Goal: Information Seeking & Learning: Learn about a topic

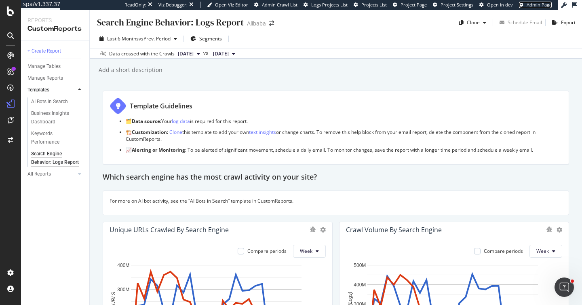
click at [539, 3] on span "Admin Page" at bounding box center [539, 5] width 25 height 6
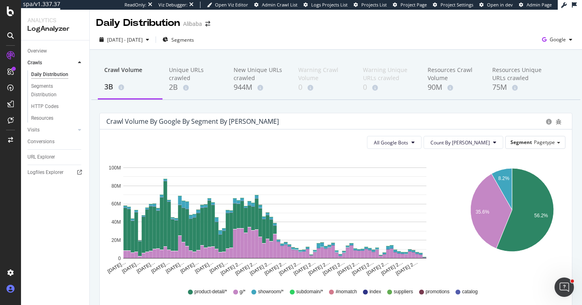
scroll to position [49, 0]
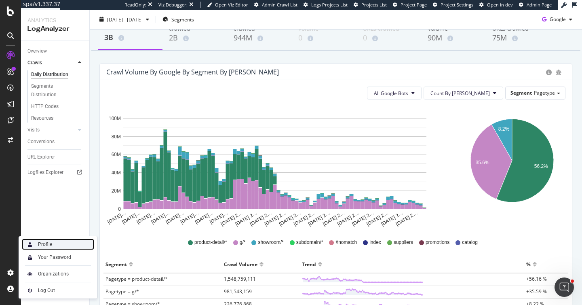
click at [50, 247] on div "Profile" at bounding box center [58, 244] width 72 height 11
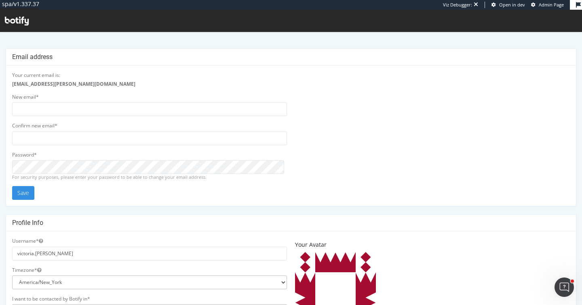
click at [369, 136] on div "Your current email is: victoria.wong@botify.com New email* Confirm new email* P…" at bounding box center [291, 136] width 566 height 128
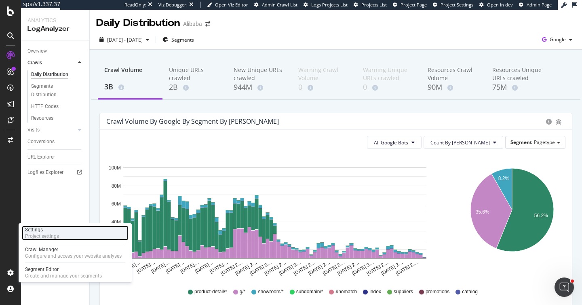
click at [50, 237] on div "Project settings" at bounding box center [42, 236] width 34 height 6
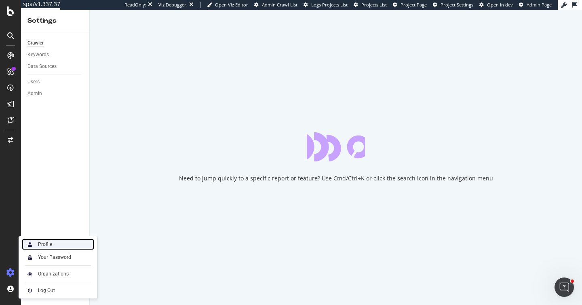
click at [42, 243] on div "Profile" at bounding box center [45, 244] width 14 height 6
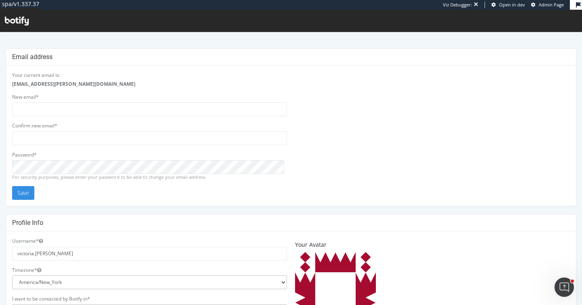
click at [339, 200] on div "Your current email is: victoria.wong@botify.com New email* Confirm new email* P…" at bounding box center [291, 136] width 570 height 140
click at [463, 159] on div "Your current email is: victoria.wong@botify.com New email* Confirm new email* P…" at bounding box center [291, 136] width 566 height 128
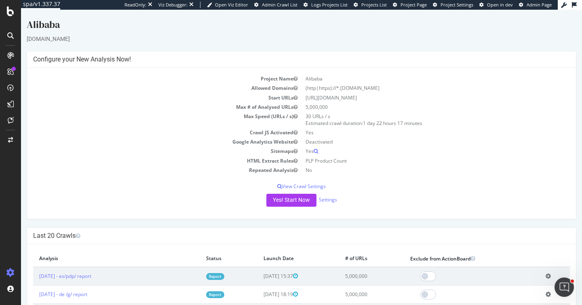
click at [282, 25] on div "Alibaba" at bounding box center [302, 26] width 550 height 17
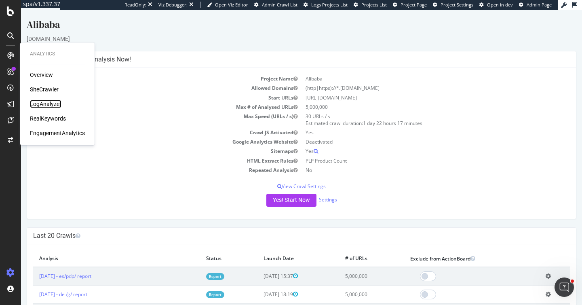
click at [48, 103] on div "LogAnalyzer" at bounding box center [46, 104] width 32 height 8
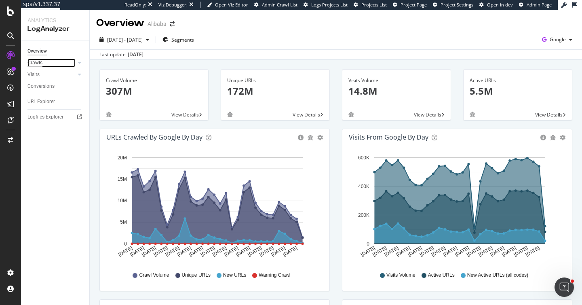
click at [36, 63] on div "Crawls" at bounding box center [34, 63] width 15 height 8
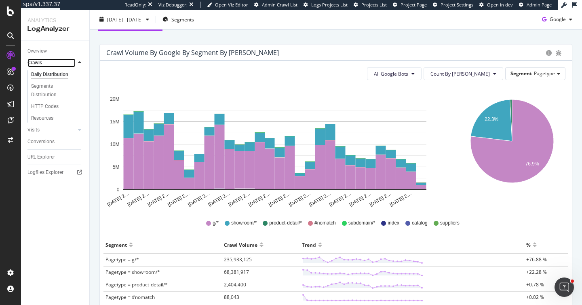
scroll to position [9, 0]
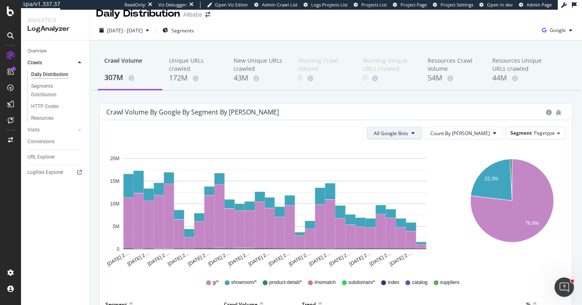
click at [408, 131] on span "All Google Bots" at bounding box center [391, 133] width 34 height 7
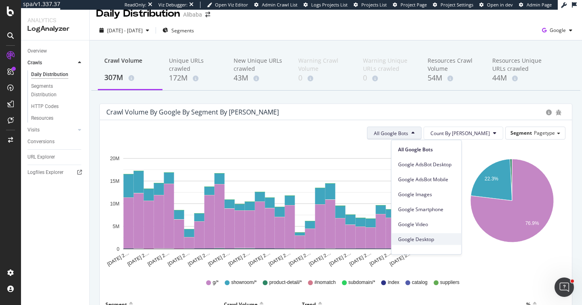
click at [431, 236] on span "Google Desktop" at bounding box center [426, 238] width 57 height 7
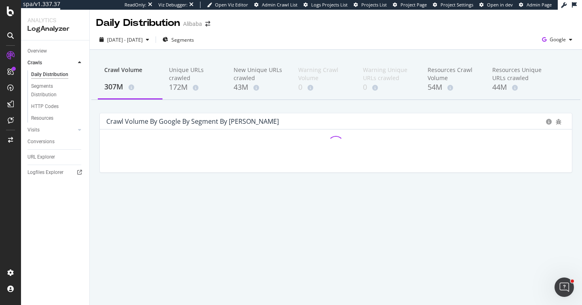
scroll to position [0, 0]
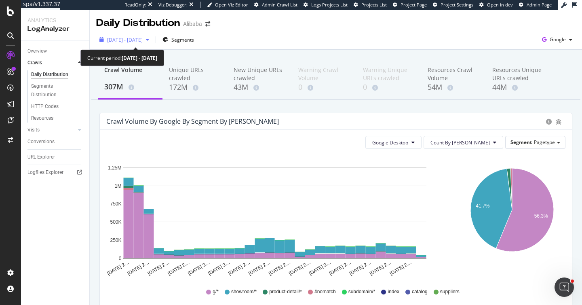
click at [132, 37] on span "2025 Aug. 23rd - Sep. 21st" at bounding box center [125, 39] width 36 height 7
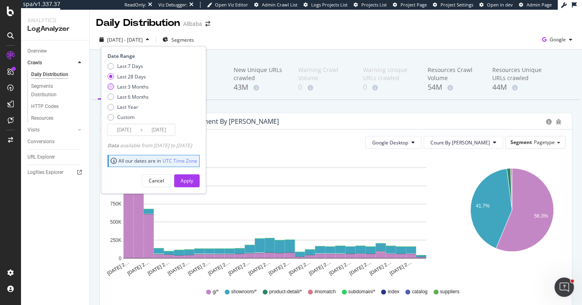
click at [139, 88] on div "Last 3 Months" at bounding box center [133, 86] width 32 height 7
click at [129, 126] on input "2025/06/22" at bounding box center [124, 129] width 32 height 11
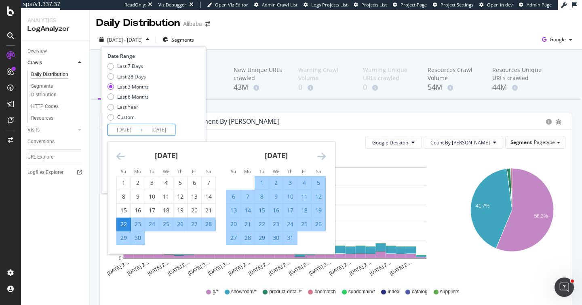
click at [260, 183] on div "1" at bounding box center [262, 183] width 14 height 8
type input "2025/07/01"
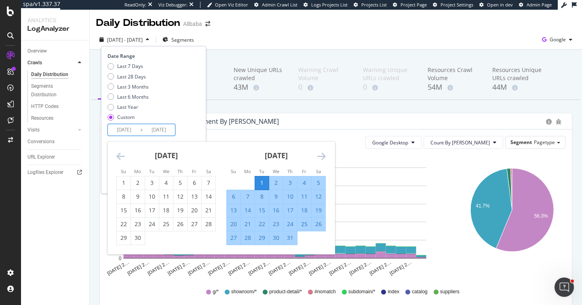
click at [190, 115] on div "Last 7 Days Last 28 Days Last 3 Months Last 6 Months Last Year Custom" at bounding box center [153, 93] width 90 height 61
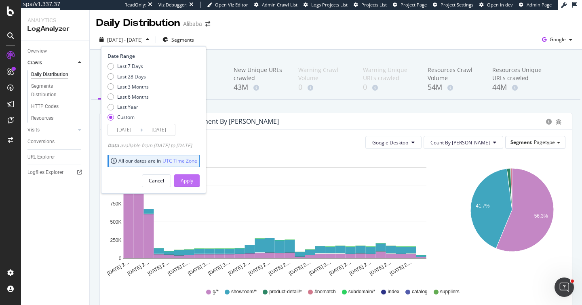
click at [200, 179] on button "Apply" at bounding box center [186, 180] width 25 height 13
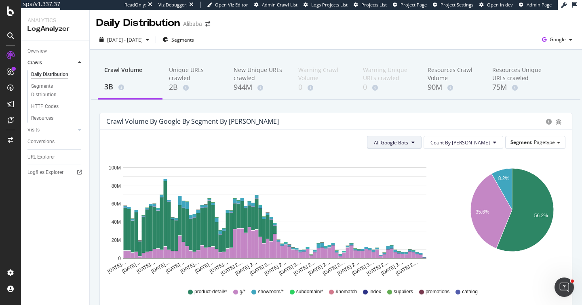
click at [408, 146] on span "All Google Bots" at bounding box center [391, 142] width 34 height 7
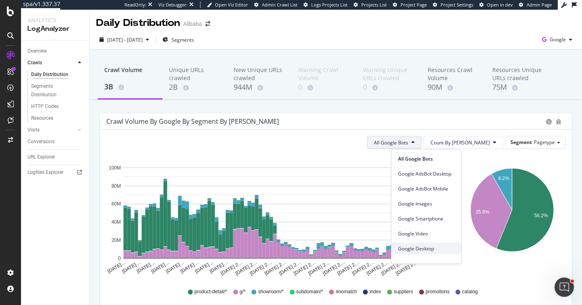
click at [433, 245] on span "Google Desktop" at bounding box center [426, 248] width 57 height 7
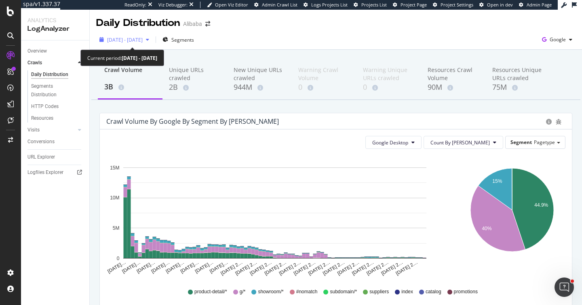
click at [143, 39] on span "2025 Jul. 1st - Sep. 21st" at bounding box center [125, 39] width 36 height 7
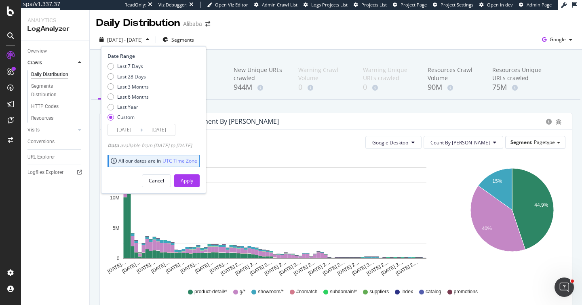
click at [129, 129] on input "2025/07/01" at bounding box center [124, 129] width 32 height 11
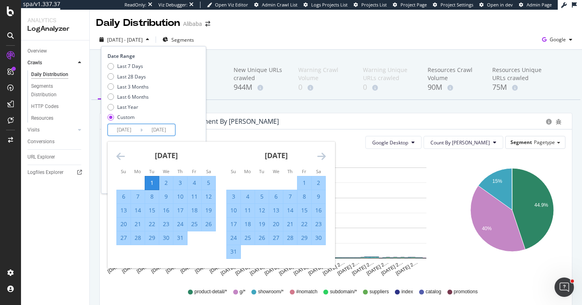
click at [183, 182] on div "3" at bounding box center [180, 183] width 14 height 8
type input "2025/07/03"
click at [198, 129] on div "Date Range Last 7 Days Last 28 Days Last 3 Months Last 6 Months Last Year Custo…" at bounding box center [153, 94] width 90 height 83
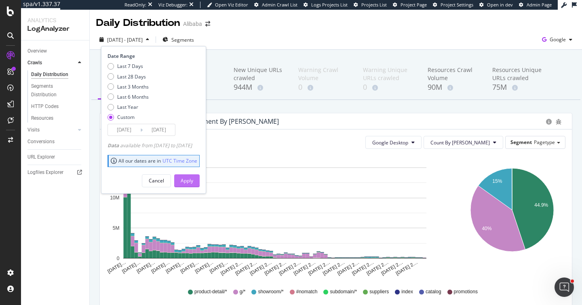
click at [193, 180] on div "Apply" at bounding box center [187, 180] width 13 height 7
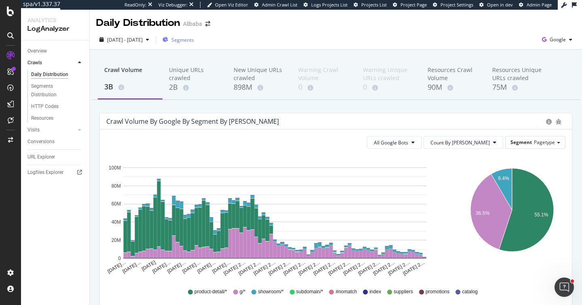
click at [194, 40] on span "Segments" at bounding box center [182, 39] width 23 height 7
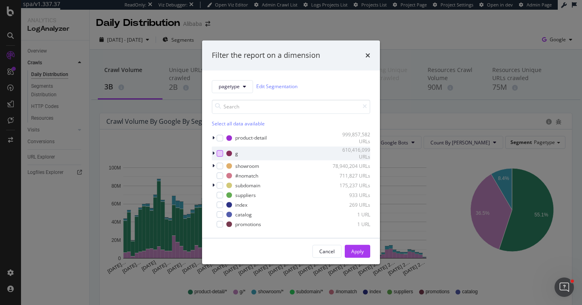
click at [219, 150] on div "modal" at bounding box center [220, 153] width 6 height 6
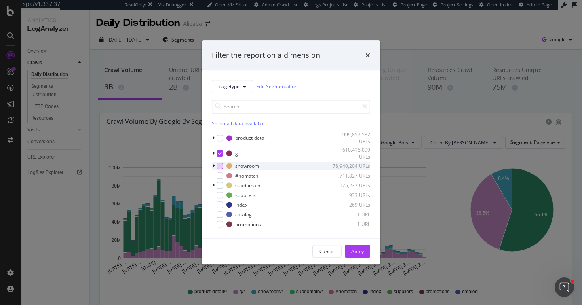
click at [220, 166] on div "modal" at bounding box center [220, 166] width 6 height 6
click at [351, 253] on div "Apply" at bounding box center [357, 251] width 13 height 7
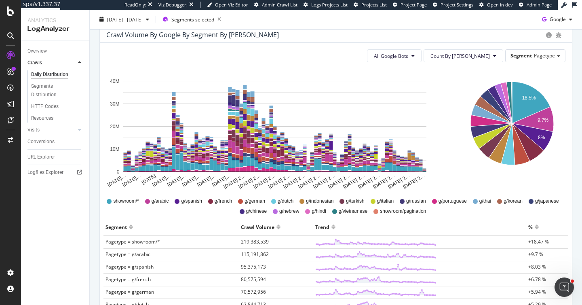
scroll to position [138, 0]
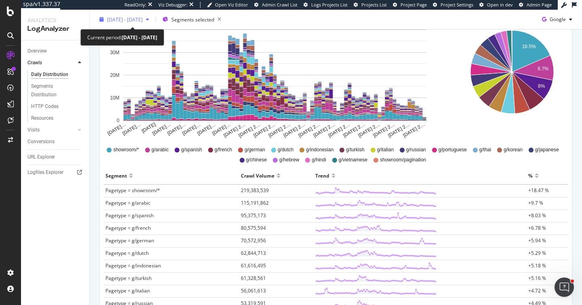
click at [143, 21] on span "2025 Jul. 3rd - Sep. 21st" at bounding box center [125, 19] width 36 height 7
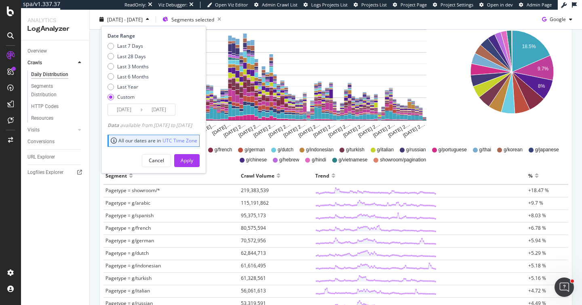
click at [561, 129] on div "18.5% 9.7% 8% Segment Crawl Volume Pagetype = showroom/* 219,383,539 Pagetype =…" at bounding box center [513, 77] width 118 height 121
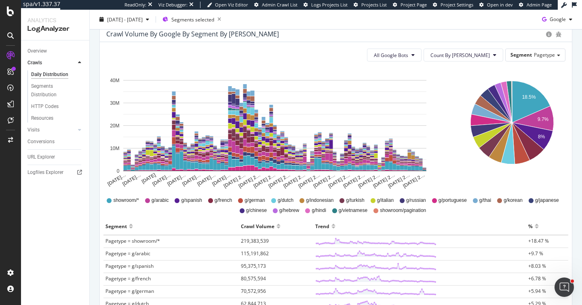
scroll to position [79, 0]
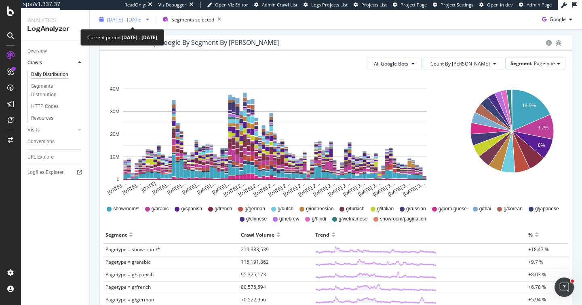
click at [143, 17] on span "2025 Jul. 3rd - Sep. 21st" at bounding box center [125, 19] width 36 height 7
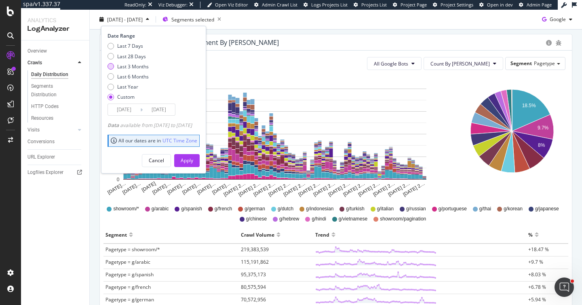
click at [140, 65] on div "Last 3 Months" at bounding box center [133, 66] width 32 height 7
click at [144, 76] on div "Last 6 Months" at bounding box center [133, 76] width 32 height 7
type input "2025/03/22"
click at [193, 162] on div "Apply" at bounding box center [187, 160] width 13 height 7
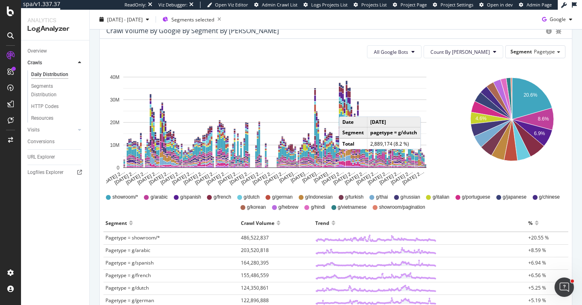
scroll to position [29, 0]
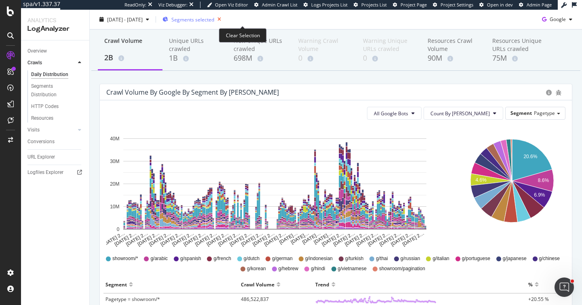
click at [224, 19] on icon "button" at bounding box center [219, 19] width 10 height 11
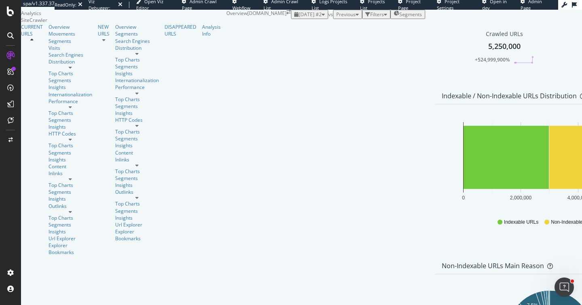
click at [400, 18] on span "Segments" at bounding box center [411, 14] width 23 height 7
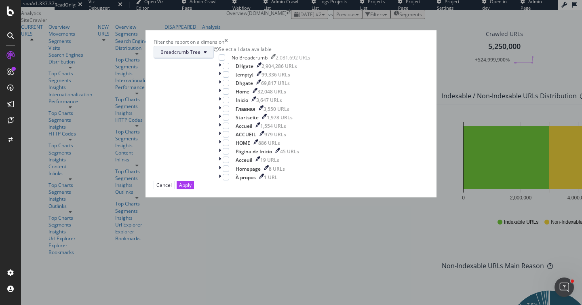
click at [201, 55] on span "Breadcrumb Tree" at bounding box center [181, 52] width 40 height 7
click at [258, 99] on span "pagetype" at bounding box center [245, 102] width 52 height 7
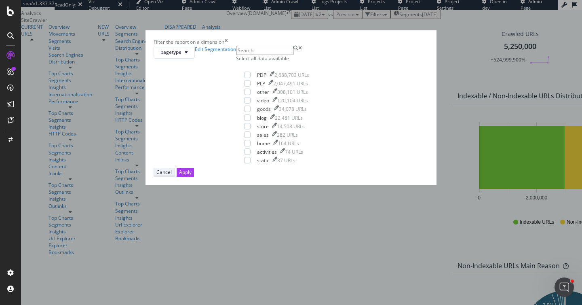
click at [175, 176] on button "Cancel" at bounding box center [164, 172] width 21 height 8
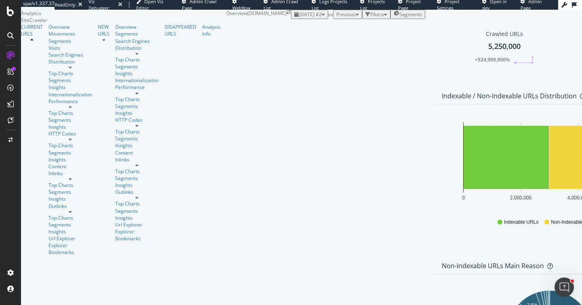
click at [299, 18] on span "2025 Jul. 23rd #2" at bounding box center [310, 14] width 23 height 7
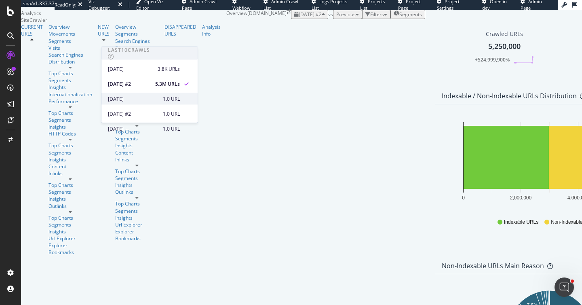
scroll to position [15, 0]
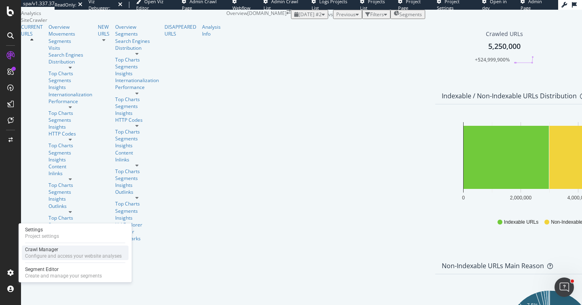
click at [49, 255] on div "Configure and access your website analyses" at bounding box center [73, 256] width 97 height 6
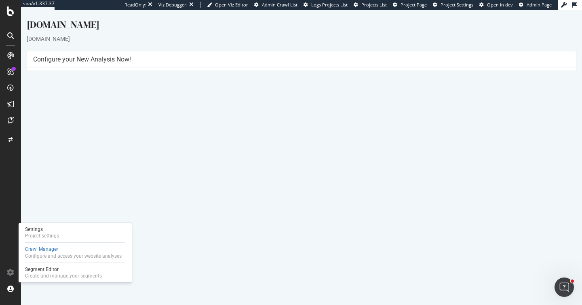
click at [328, 195] on link "Settings" at bounding box center [328, 197] width 18 height 7
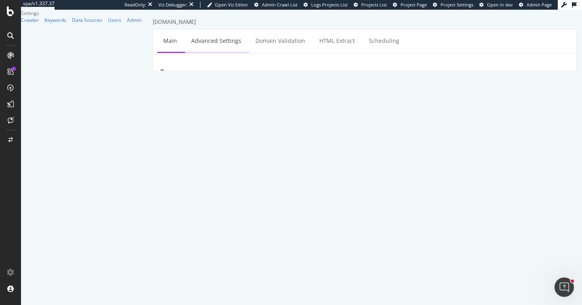
click at [227, 43] on link "Advanced Settings" at bounding box center [216, 41] width 62 height 22
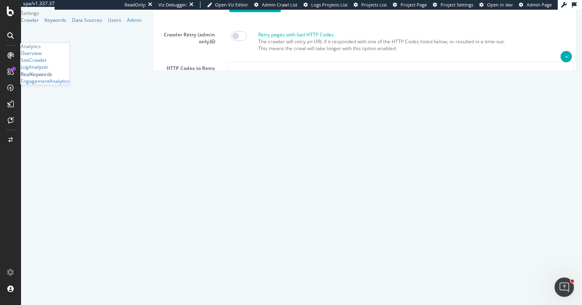
click at [39, 78] on div "RealKeywords" at bounding box center [37, 74] width 32 height 7
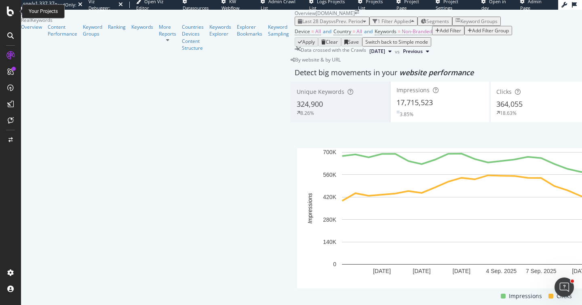
click at [13, 13] on icon at bounding box center [10, 11] width 7 height 10
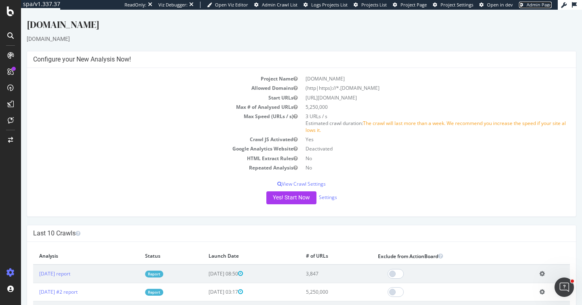
click at [538, 3] on span "Admin Page" at bounding box center [539, 5] width 25 height 6
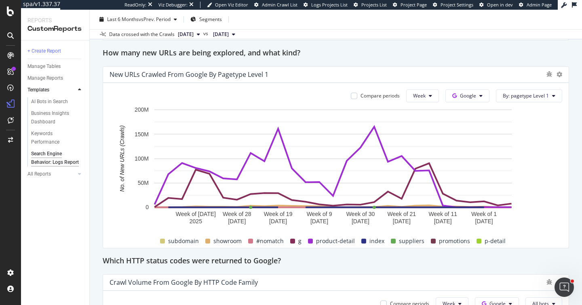
scroll to position [780, 0]
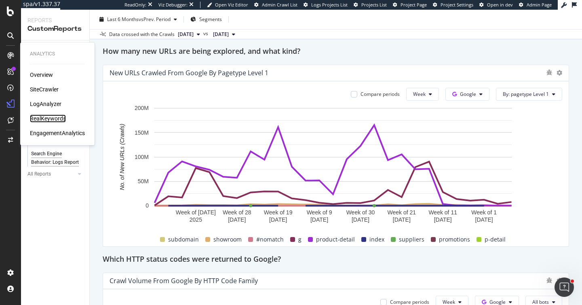
click at [55, 120] on div "RealKeywords" at bounding box center [48, 118] width 36 height 8
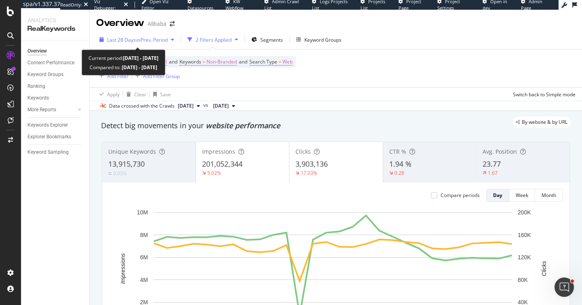
click at [132, 39] on span "Last 28 Days" at bounding box center [121, 39] width 29 height 7
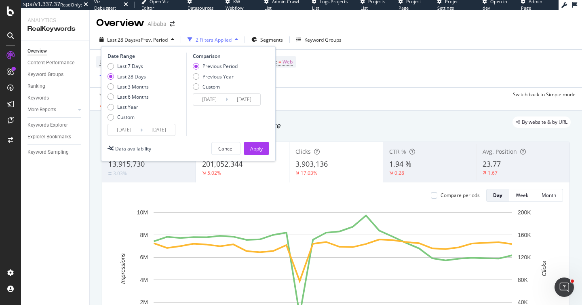
click at [250, 120] on div "Comparison Previous Period Previous Year Custom [DATE] Navigate forward to inte…" at bounding box center [224, 94] width 77 height 83
click at [220, 149] on div "Cancel" at bounding box center [225, 148] width 15 height 7
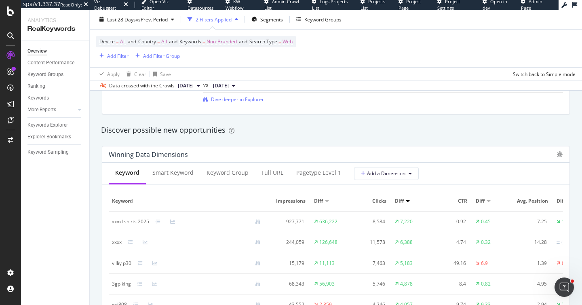
scroll to position [675, 0]
click at [307, 172] on div "pagetype Level 1" at bounding box center [318, 173] width 45 height 8
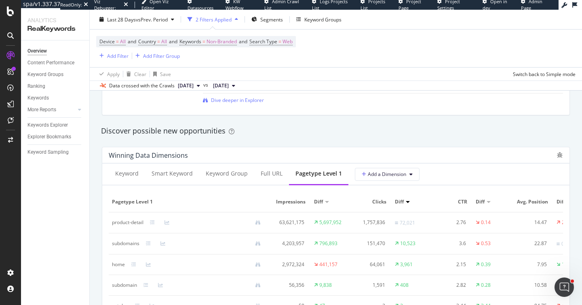
scroll to position [754, 0]
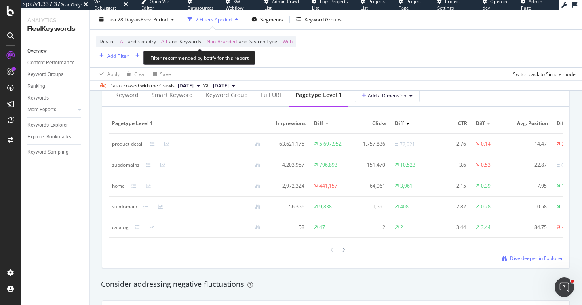
click at [116, 43] on span "=" at bounding box center [117, 41] width 3 height 7
click at [146, 166] on div at bounding box center [204, 165] width 128 height 5
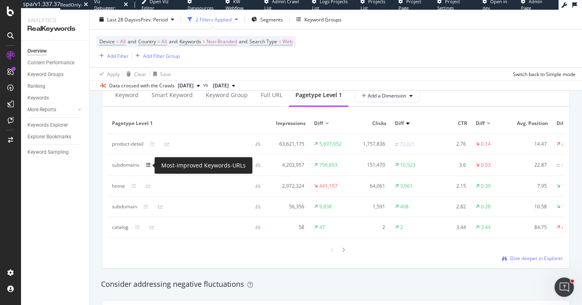
click at [149, 167] on icon at bounding box center [148, 165] width 5 height 5
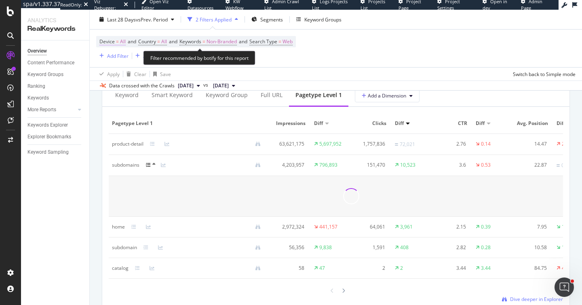
click at [121, 43] on span "All" at bounding box center [123, 41] width 6 height 11
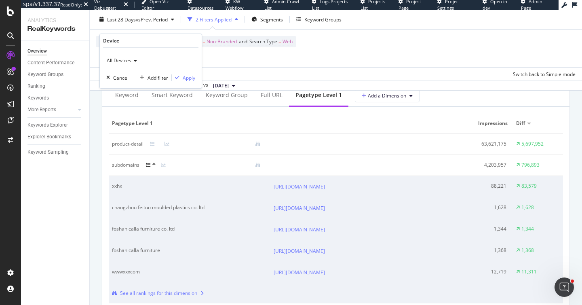
click at [129, 60] on span "All Devices" at bounding box center [119, 60] width 25 height 7
click at [131, 88] on div "Desktop" at bounding box center [151, 87] width 87 height 11
click at [193, 77] on div "Apply" at bounding box center [189, 77] width 13 height 7
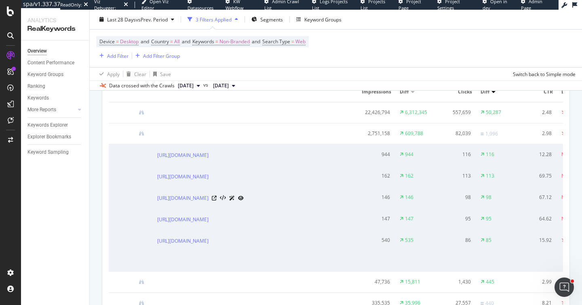
scroll to position [0, 118]
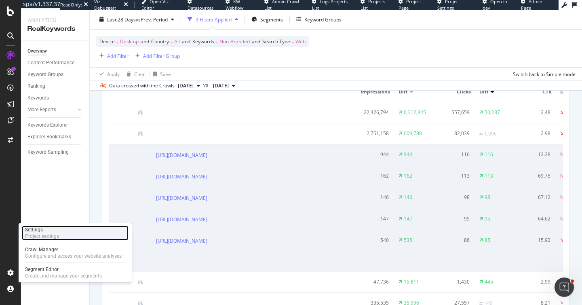
click at [38, 236] on div "Project settings" at bounding box center [42, 236] width 34 height 6
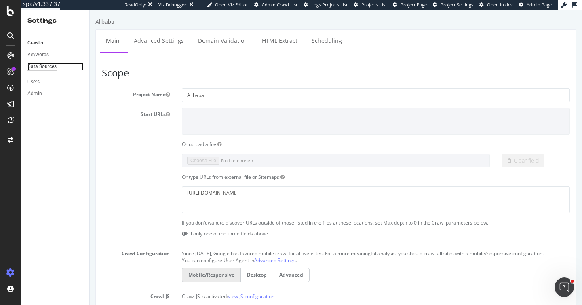
click at [50, 63] on div "Data Sources" at bounding box center [41, 66] width 29 height 8
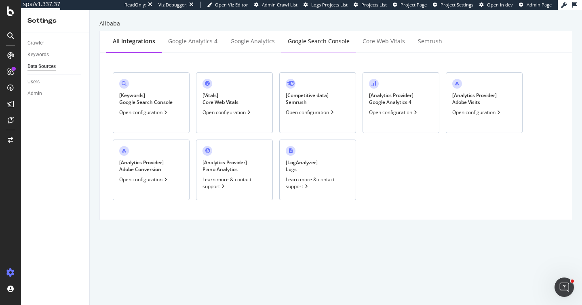
click at [294, 46] on div "Google Search Console" at bounding box center [318, 42] width 75 height 22
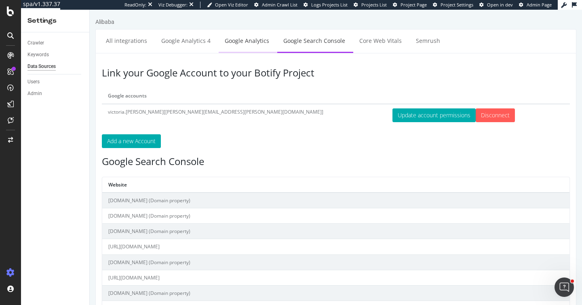
click at [241, 43] on link "Google Analytics" at bounding box center [247, 41] width 57 height 22
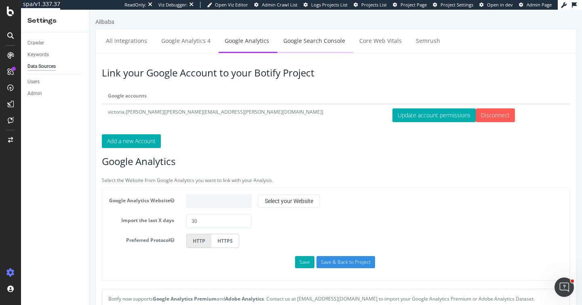
click at [296, 39] on link "Google Search Console" at bounding box center [314, 41] width 74 height 22
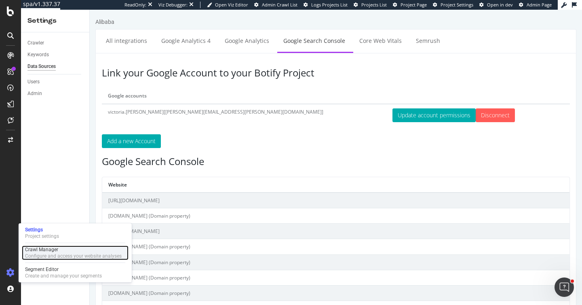
click at [34, 253] on div "Configure and access your website analyses" at bounding box center [73, 256] width 97 height 6
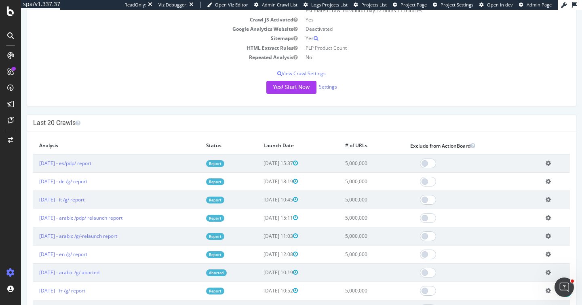
scroll to position [129, 0]
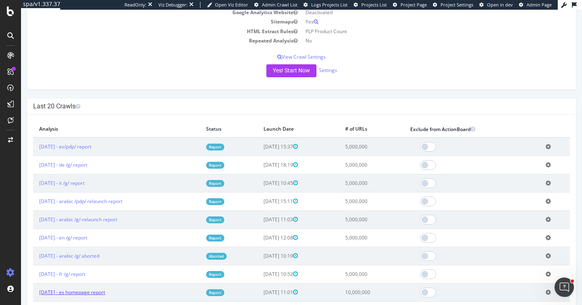
click at [105, 293] on link "2025 Aug. 6th - es homepage report" at bounding box center [72, 292] width 66 height 7
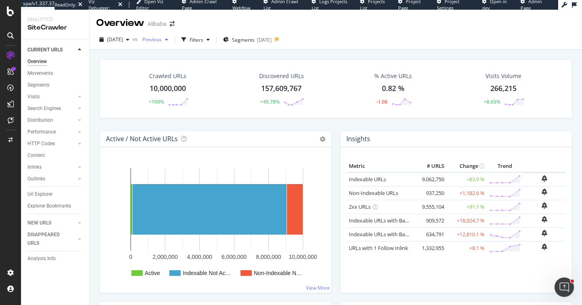
click at [161, 44] on div "Previous" at bounding box center [155, 40] width 32 height 12
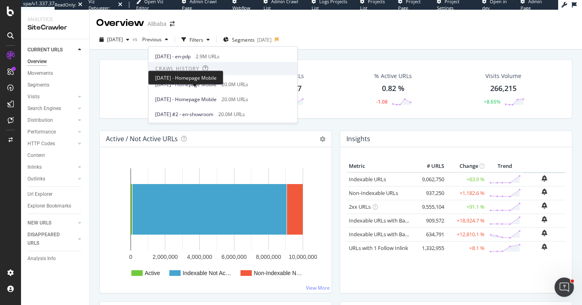
scroll to position [296, 0]
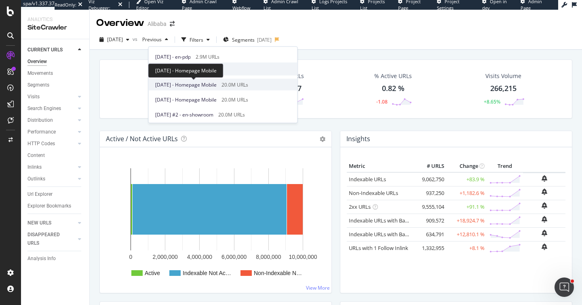
click at [217, 85] on span "2025 Apr. 2nd - Homepage Mobile" at bounding box center [185, 84] width 61 height 7
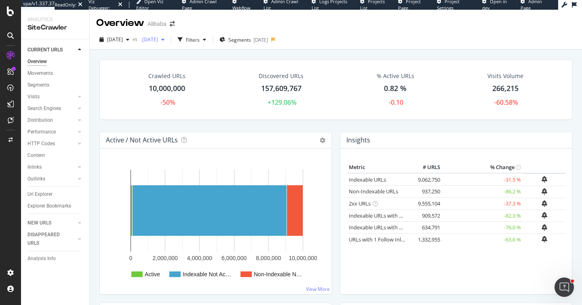
click at [158, 39] on span "2025 Apr. 2nd" at bounding box center [148, 39] width 19 height 7
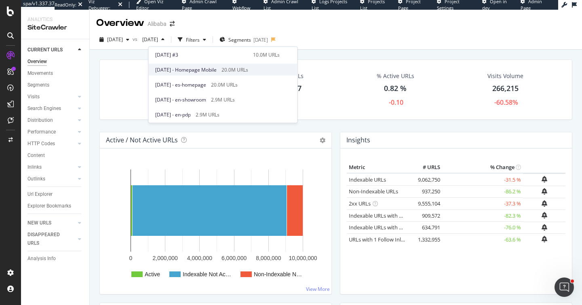
scroll to position [270, 0]
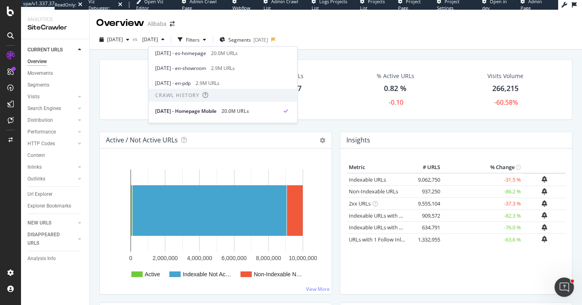
click at [364, 44] on div "2025 Aug. 6th vs 2025 Apr. 2nd Filters Segments 2025-05-07" at bounding box center [336, 41] width 493 height 16
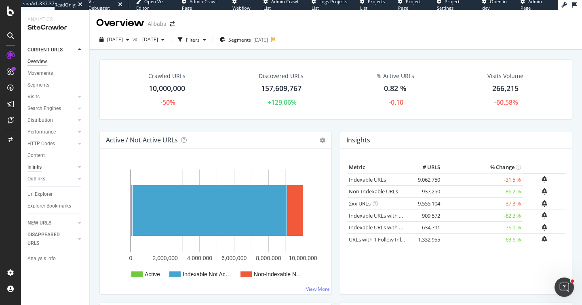
click at [38, 168] on div "Inlinks" at bounding box center [34, 167] width 14 height 8
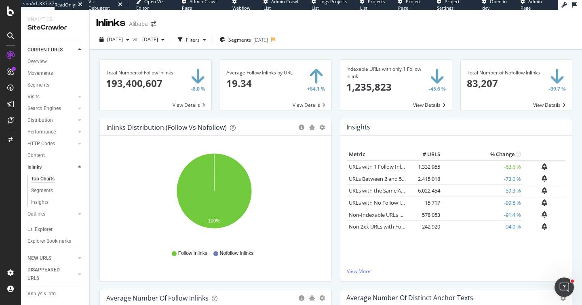
click at [569, 150] on div "Insights × Close Chart inlinks-insight-panel - API Requests List Area Type Requ…" at bounding box center [456, 204] width 241 height 171
click at [268, 38] on div "2025-05-07" at bounding box center [261, 39] width 15 height 7
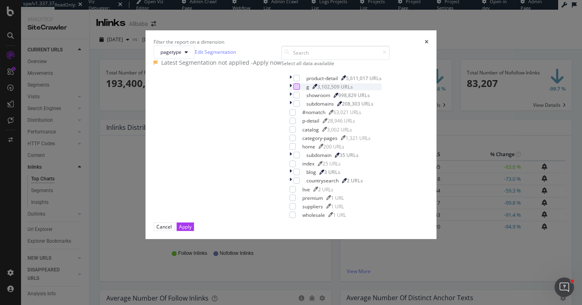
click at [294, 90] on div "modal" at bounding box center [297, 86] width 6 height 6
click at [192, 230] on div "Apply" at bounding box center [185, 226] width 13 height 7
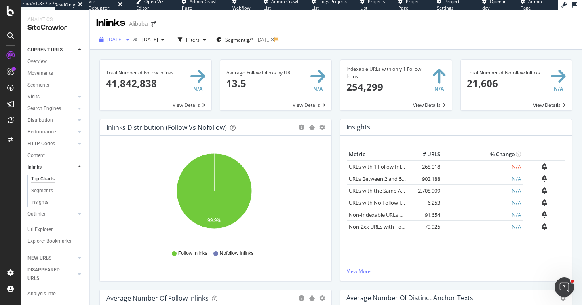
click at [123, 36] on span "2025 Aug. 6th" at bounding box center [115, 39] width 16 height 7
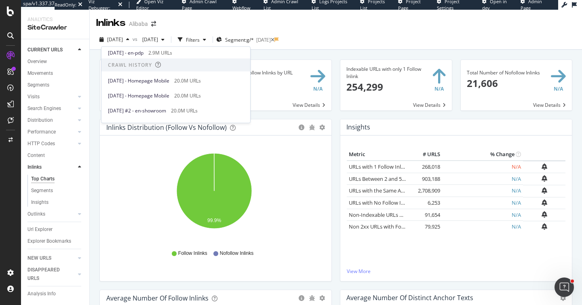
scroll to position [291, 0]
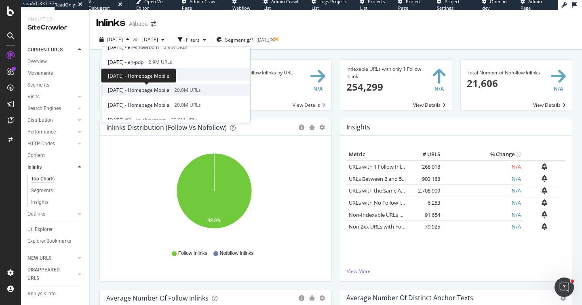
click at [165, 92] on span "2025 Apr. 2nd - Homepage Mobile" at bounding box center [138, 89] width 61 height 7
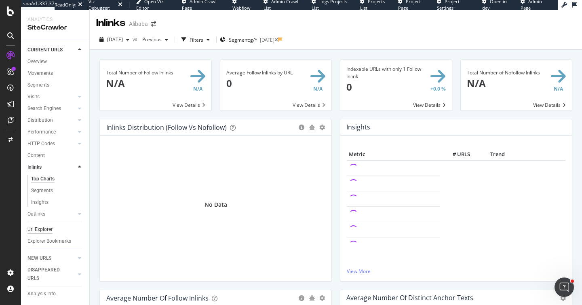
click at [44, 229] on div "Url Explorer" at bounding box center [39, 229] width 25 height 8
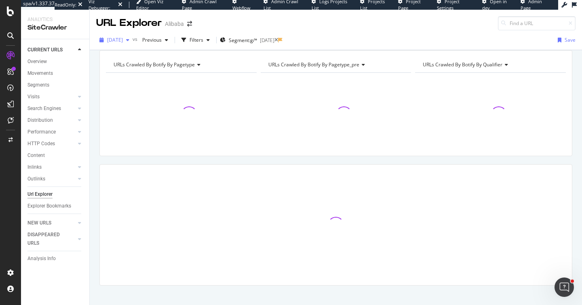
click at [123, 40] on span "2025 Apr. 2nd" at bounding box center [115, 39] width 16 height 7
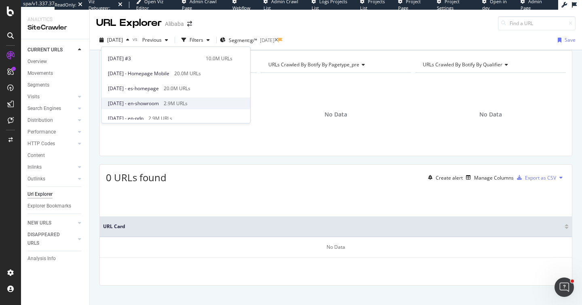
scroll to position [236, 0]
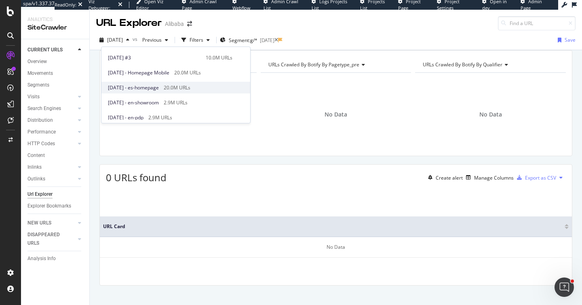
click at [190, 86] on div "20.0M URLs" at bounding box center [177, 87] width 27 height 7
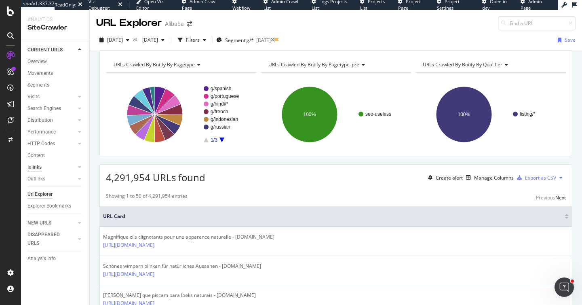
click at [39, 166] on div "Inlinks" at bounding box center [34, 167] width 14 height 8
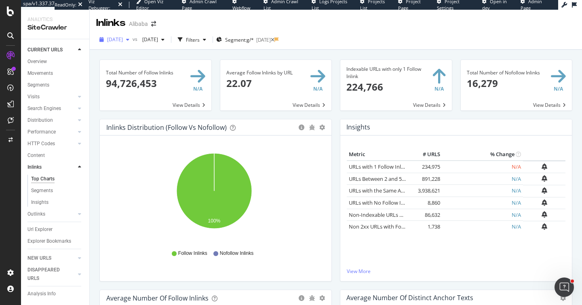
click at [123, 36] on span "2025 May. 8th" at bounding box center [115, 39] width 16 height 7
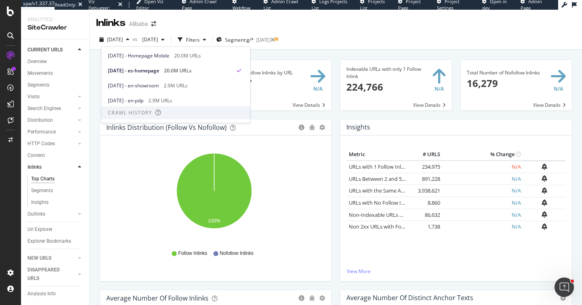
scroll to position [253, 0]
click at [378, 34] on div "2025 May. 8th vs 2025 Mar. 20th Filters Segment: g/* 2025-05-07" at bounding box center [336, 41] width 493 height 16
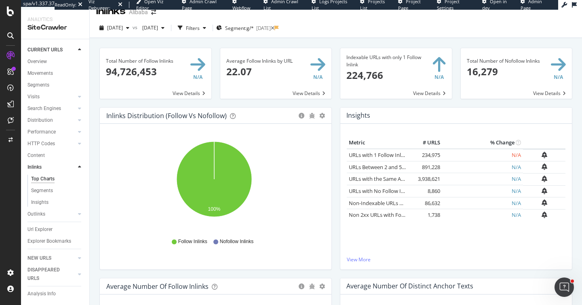
scroll to position [0, 0]
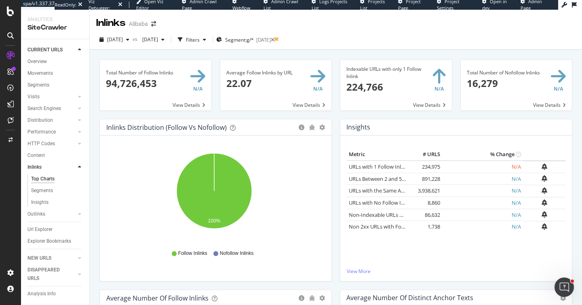
click at [336, 115] on div "Indexable URLs with only 1 Follow Inlink × Close Chart main-metric-inlinks-foll…" at bounding box center [396, 88] width 121 height 59
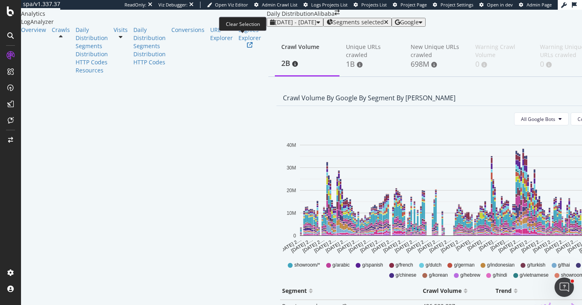
click at [384, 25] on icon "button" at bounding box center [386, 22] width 4 height 6
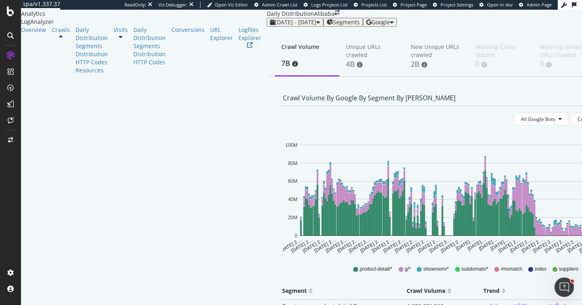
click at [569, 105] on div "Crawl Volume 7B Unique URLs crawled 4B New Unique URLs crawled 2B Warning Crawl…" at bounding box center [501, 252] width 469 height 450
click at [570, 178] on div "Crawl Volume by google by Segment by Day All Google Bots Count By Day Segment P…" at bounding box center [502, 269] width 462 height 359
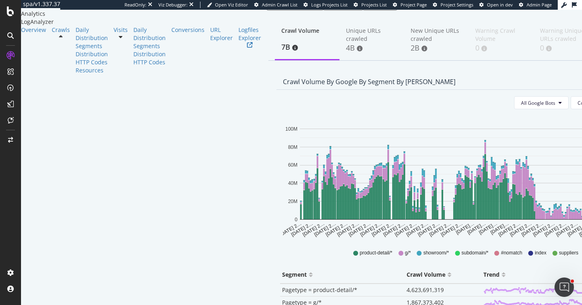
scroll to position [48, 0]
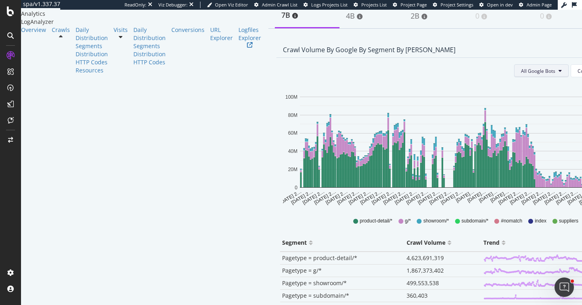
click at [514, 77] on button "All Google Bots" at bounding box center [541, 70] width 55 height 13
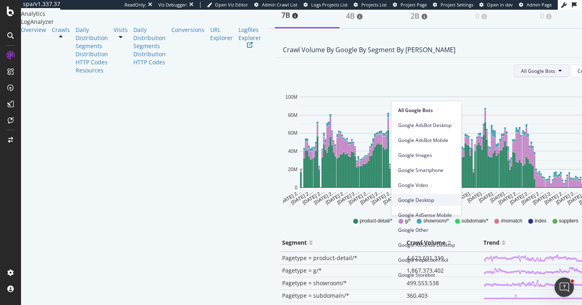
click at [436, 204] on div "Google Desktop" at bounding box center [427, 200] width 70 height 12
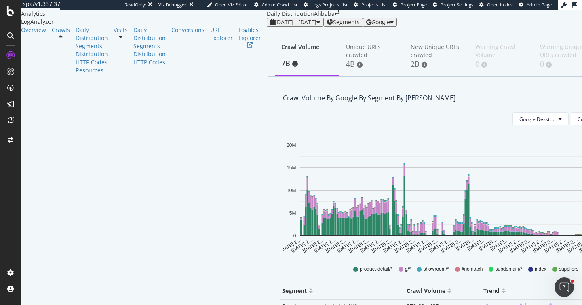
click at [575, 111] on div "Crawl Volume 7B Unique URLs crawled 4B New Unique URLs crawled 2B Warning Crawl…" at bounding box center [501, 252] width 469 height 450
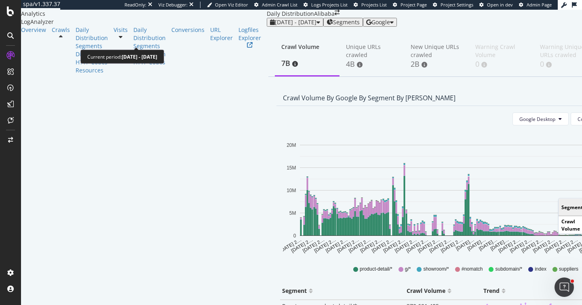
click at [275, 26] on span "2025 Mar. 22nd - Sep. 21st" at bounding box center [296, 22] width 42 height 8
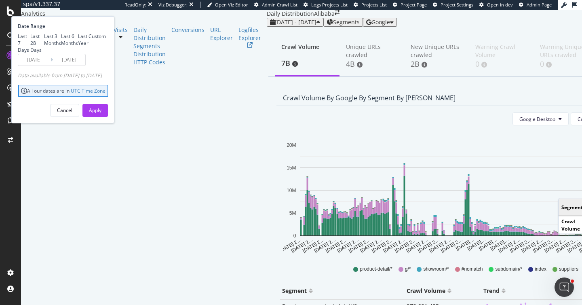
click at [61, 47] on div "Last 3 Months" at bounding box center [52, 40] width 17 height 14
type input "2025/06/22"
click at [101, 114] on div "Apply" at bounding box center [95, 110] width 13 height 7
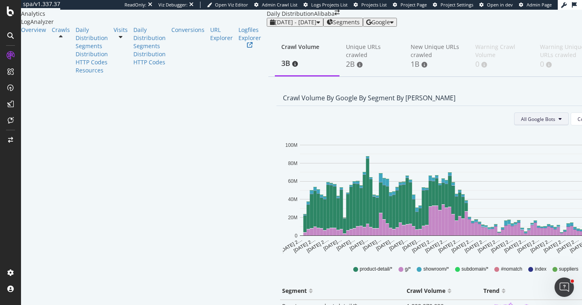
click at [521, 123] on span "All Google Bots" at bounding box center [538, 119] width 34 height 7
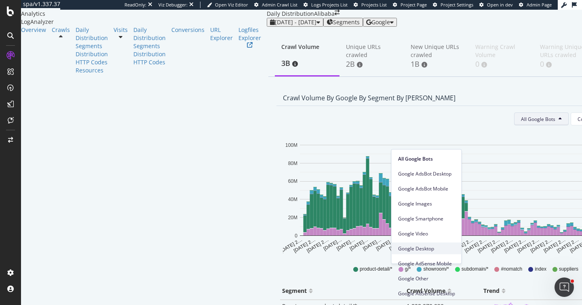
click at [428, 245] on span "Google Desktop" at bounding box center [426, 248] width 57 height 7
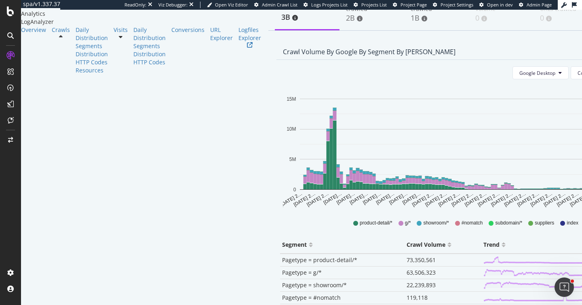
scroll to position [45, 0]
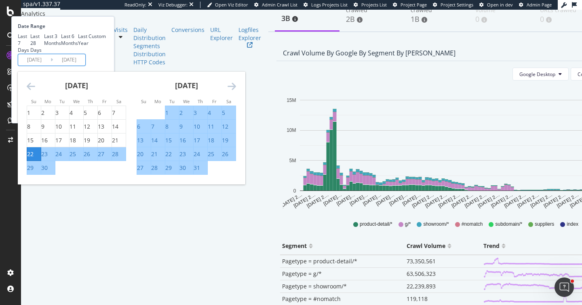
click at [51, 66] on input "2025/06/22" at bounding box center [34, 59] width 32 height 11
click at [197, 117] on div "3" at bounding box center [195, 113] width 3 height 8
type input "2025/07/03"
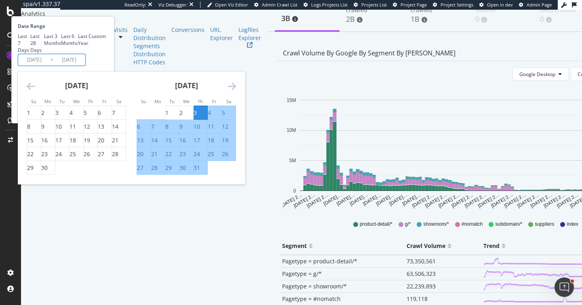
click at [106, 53] on div "Last 7 Days Last 28 Days Last 3 Months Last 6 Months Last Year Custom" at bounding box center [62, 43] width 88 height 21
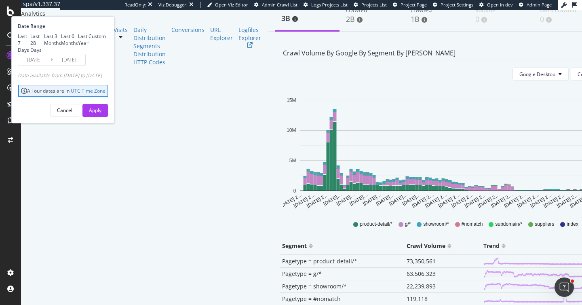
click at [101, 114] on div "Apply" at bounding box center [95, 110] width 13 height 7
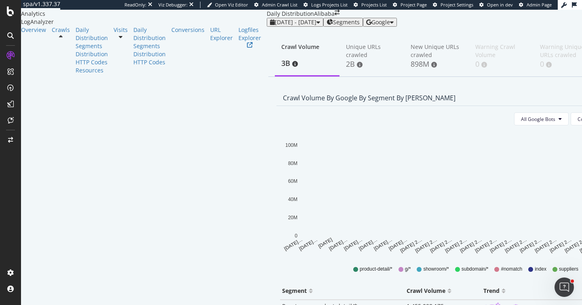
click at [569, 116] on div "Crawl Volume by google by Segment by Day All Google Bots Count By Day Segment P…" at bounding box center [502, 269] width 462 height 359
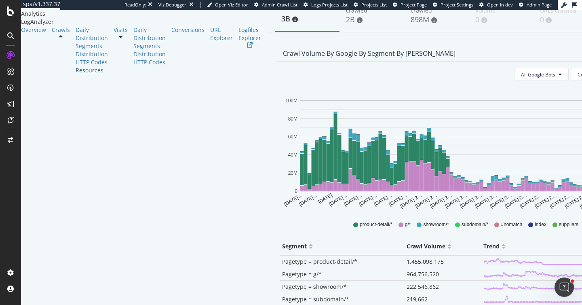
scroll to position [46, 0]
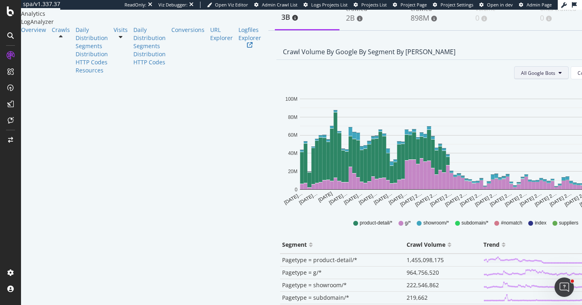
click at [514, 79] on button "All Google Bots" at bounding box center [541, 72] width 55 height 13
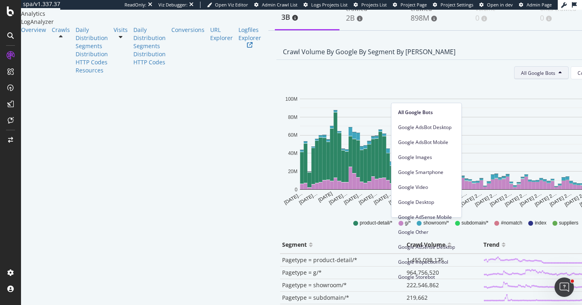
click at [431, 193] on div "Google Desktop" at bounding box center [427, 200] width 70 height 15
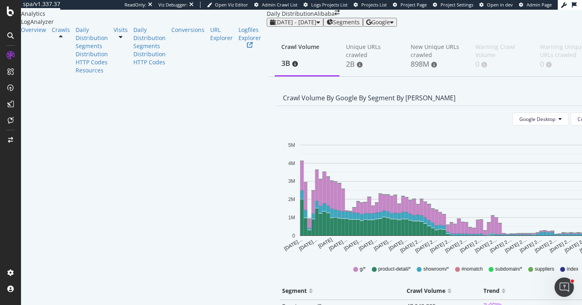
click at [571, 145] on div "Crawl Volume by google by Segment by Day Google Desktop Count By Day Segment Pa…" at bounding box center [502, 269] width 462 height 359
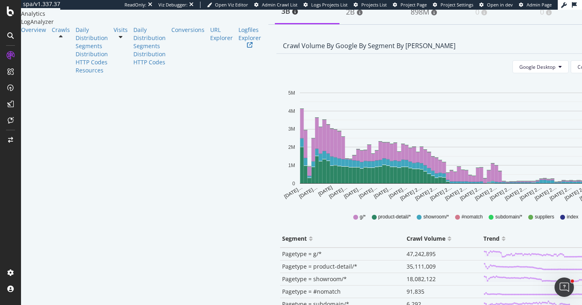
scroll to position [54, 0]
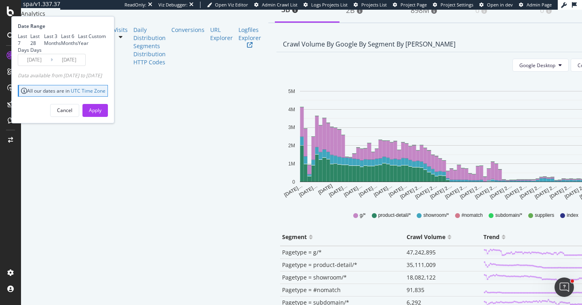
click at [78, 47] on div "Last 6 Months" at bounding box center [69, 40] width 17 height 14
type input "2025/03/22"
click at [101, 114] on div "Apply" at bounding box center [95, 110] width 13 height 7
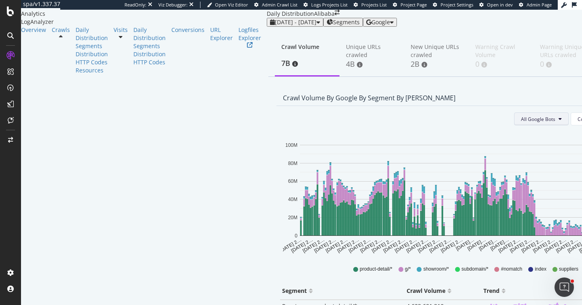
click at [521, 123] on span "All Google Bots" at bounding box center [538, 119] width 34 height 7
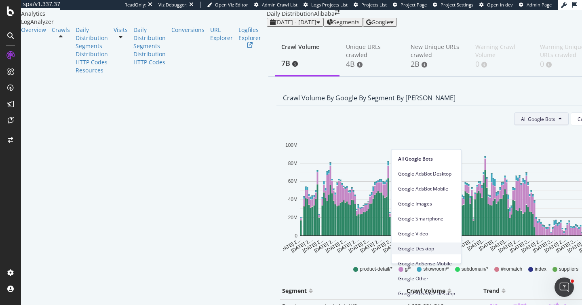
click at [440, 250] on span "Google Desktop" at bounding box center [426, 248] width 57 height 7
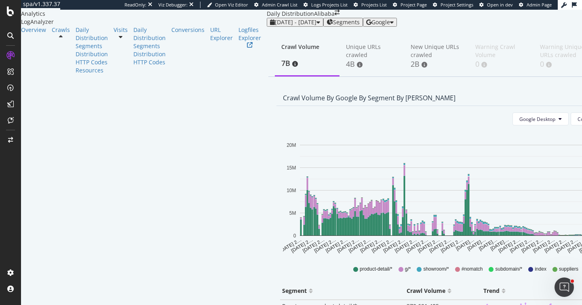
click at [333, 25] on span "Segments" at bounding box center [346, 22] width 27 height 6
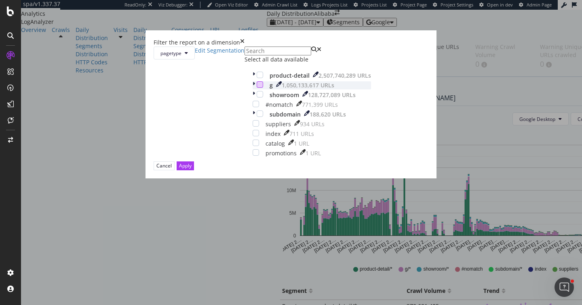
click at [257, 88] on div "modal" at bounding box center [260, 84] width 6 height 6
click at [257, 97] on div "modal" at bounding box center [260, 94] width 6 height 6
click at [192, 169] on div "Apply" at bounding box center [185, 165] width 13 height 7
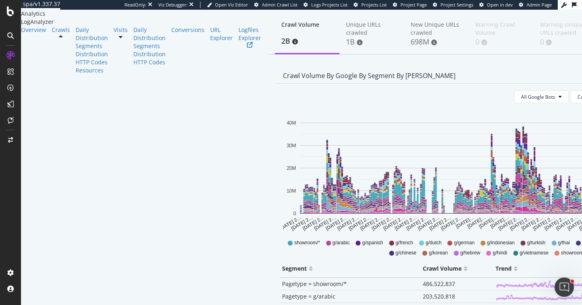
scroll to position [65, 0]
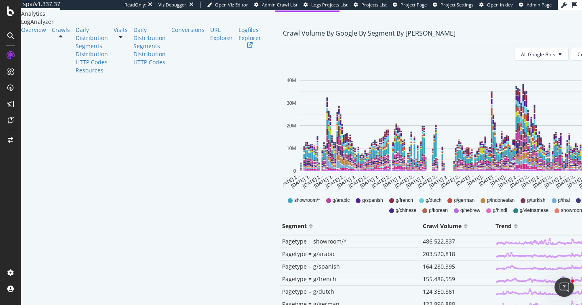
click at [572, 240] on div "Crawl Volume by google by Segment by Day All Google Bots Count By Day Segment P…" at bounding box center [502, 267] width 462 height 484
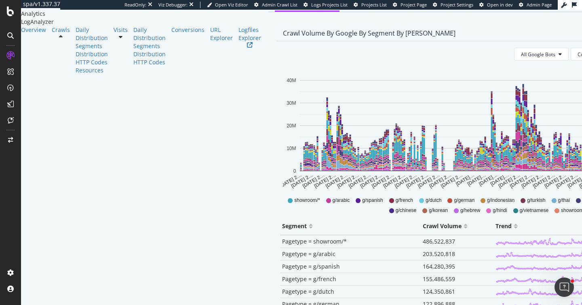
type input "1"
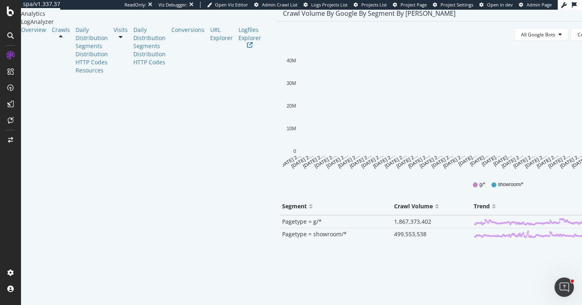
scroll to position [78, 0]
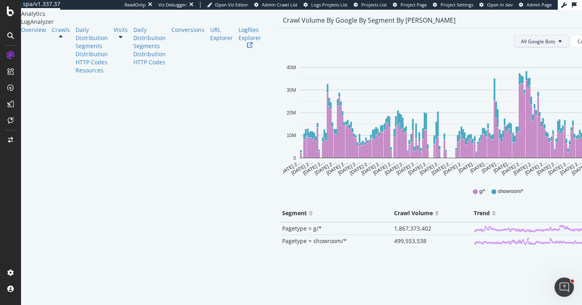
click at [521, 45] on span "All Google Bots" at bounding box center [538, 41] width 34 height 7
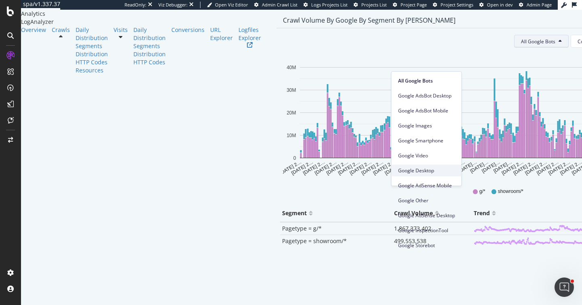
click at [426, 167] on span "Google Desktop" at bounding box center [426, 170] width 57 height 7
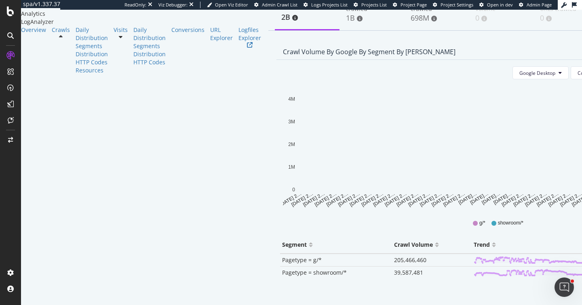
scroll to position [46, 0]
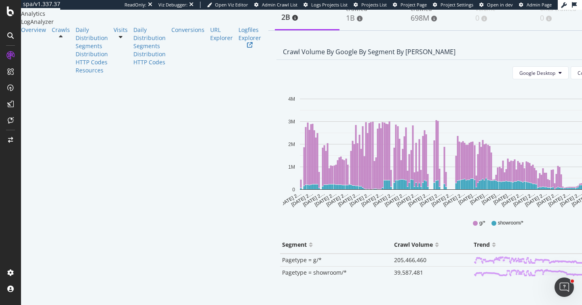
click at [571, 199] on div "Crawl Volume by google by Segment by Day Google Desktop Count By Day Segment Pa…" at bounding box center [502, 179] width 462 height 271
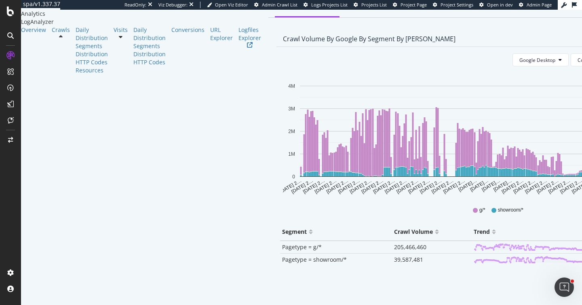
scroll to position [59, 0]
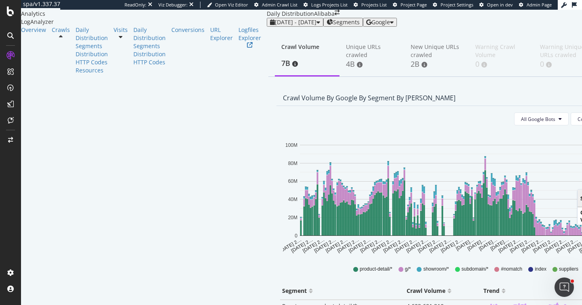
click at [327, 25] on icon "button" at bounding box center [330, 22] width 6 height 6
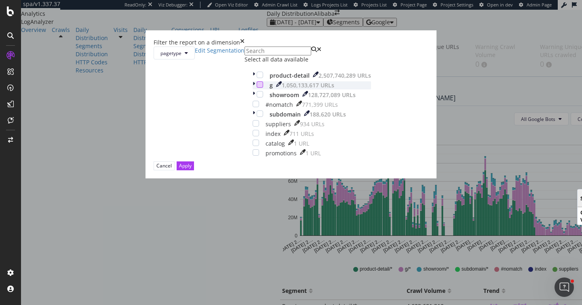
click at [257, 88] on div "modal" at bounding box center [260, 84] width 6 height 6
click at [257, 97] on div "modal" at bounding box center [260, 94] width 6 height 6
click at [192, 169] on div "Apply" at bounding box center [185, 165] width 13 height 7
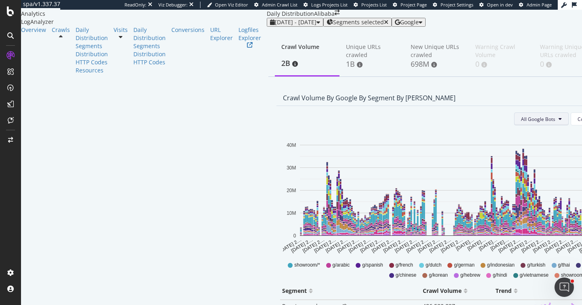
click at [514, 125] on button "All Google Bots" at bounding box center [541, 118] width 55 height 13
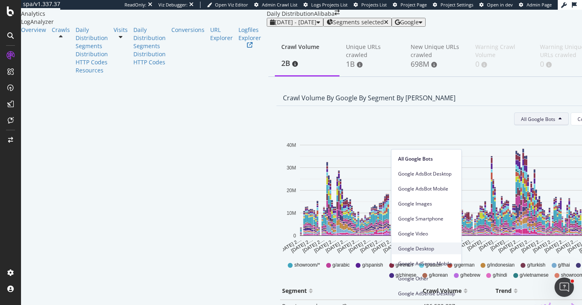
click at [429, 251] on span "Google Desktop" at bounding box center [426, 248] width 57 height 7
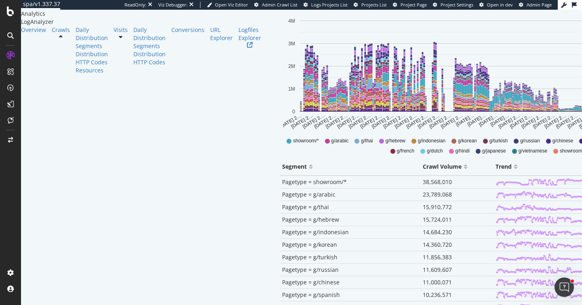
scroll to position [127, 0]
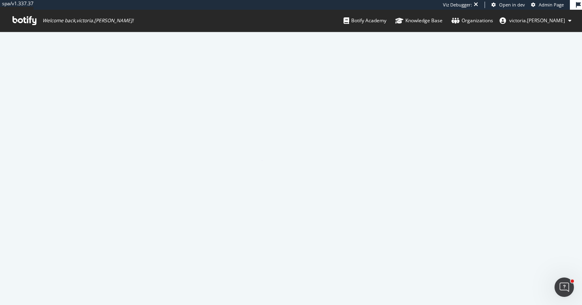
click at [34, 23] on icon at bounding box center [25, 20] width 24 height 9
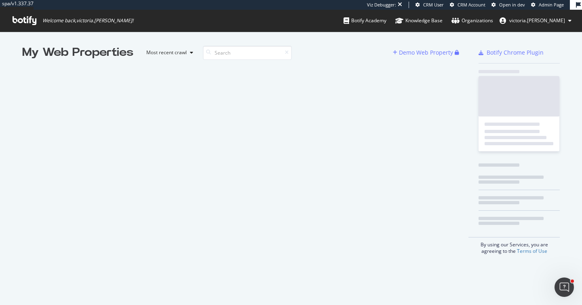
scroll to position [6, 6]
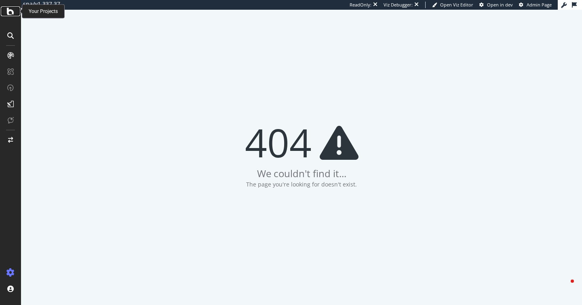
click at [12, 15] on icon at bounding box center [10, 11] width 7 height 10
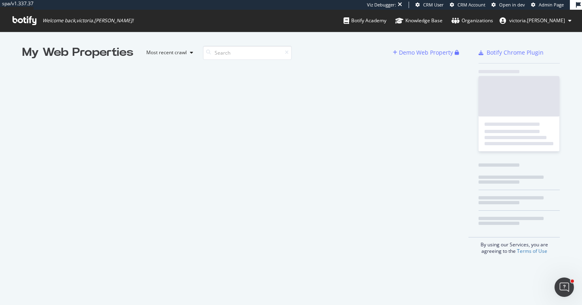
scroll to position [299, 570]
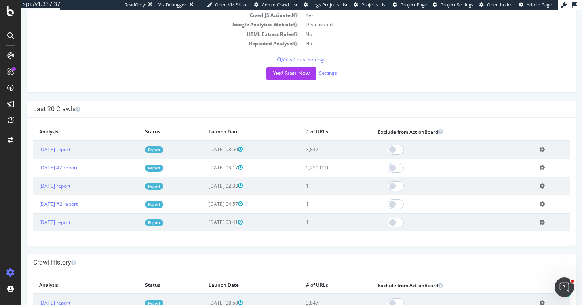
scroll to position [173, 0]
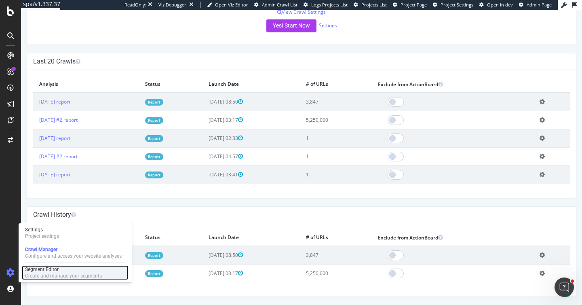
click at [47, 273] on div "Create and manage your segments" at bounding box center [63, 276] width 77 height 6
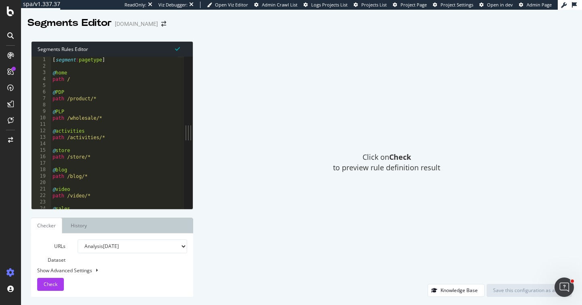
scroll to position [68, 0]
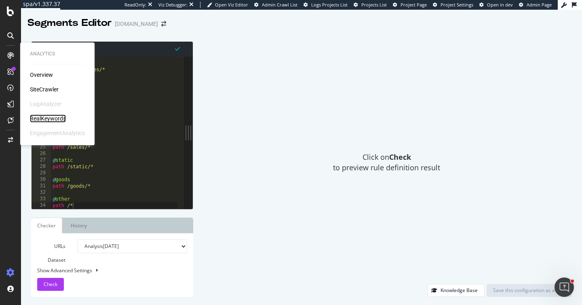
click at [40, 116] on div "RealKeywords" at bounding box center [48, 118] width 36 height 8
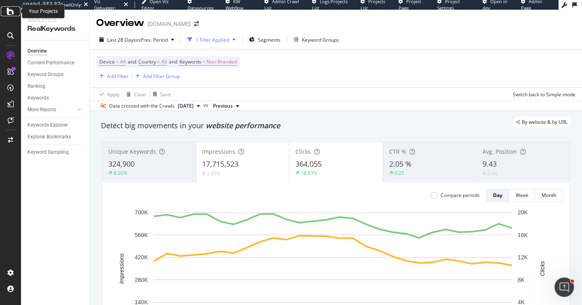
click at [10, 12] on icon at bounding box center [10, 11] width 7 height 10
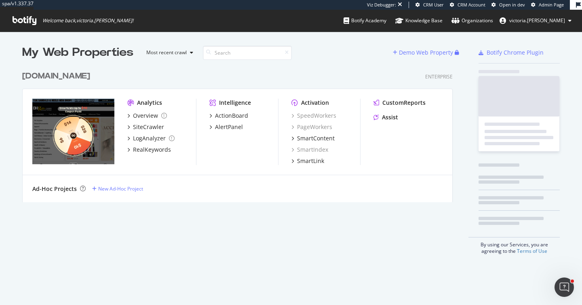
scroll to position [135, 431]
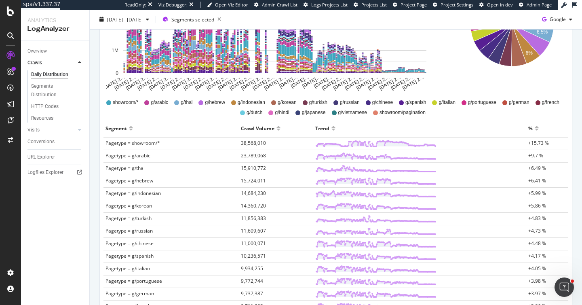
scroll to position [187, 0]
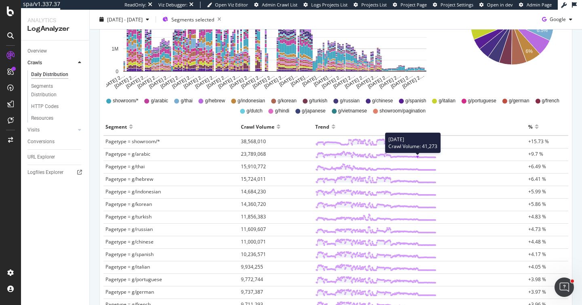
click at [416, 158] on icon at bounding box center [375, 154] width 121 height 8
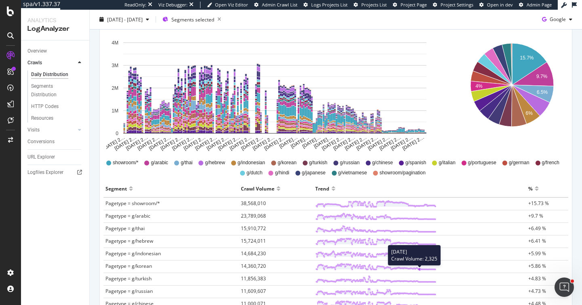
scroll to position [123, 0]
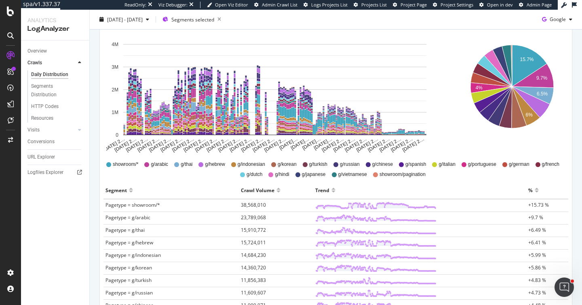
click at [422, 21] on div "[DATE] - [DATE] Segments selected Google" at bounding box center [336, 21] width 493 height 16
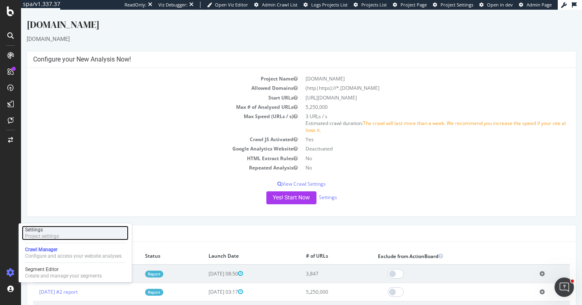
click at [41, 232] on div "Settings" at bounding box center [42, 229] width 34 height 6
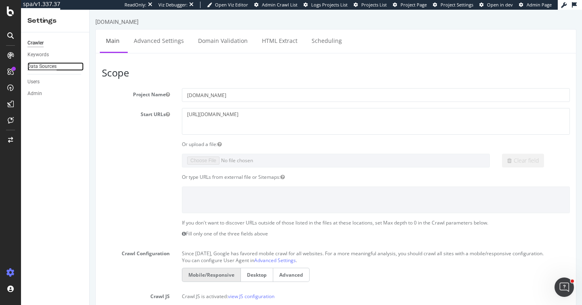
click at [52, 66] on div "Data Sources" at bounding box center [41, 66] width 29 height 8
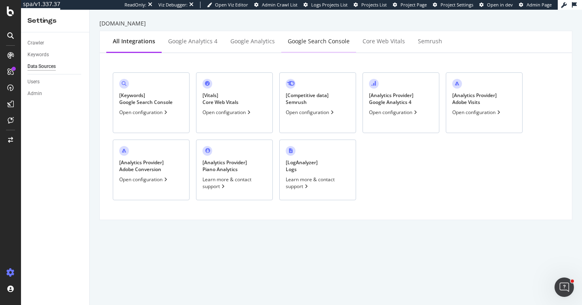
click at [315, 44] on div "Google Search Console" at bounding box center [319, 41] width 62 height 8
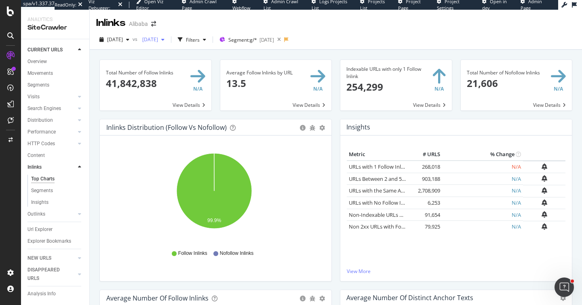
click at [158, 40] on span "2025 Apr. 2nd" at bounding box center [148, 39] width 19 height 7
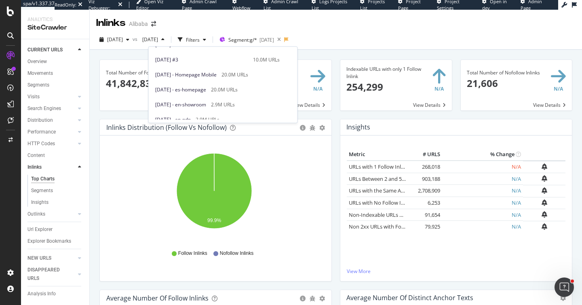
scroll to position [234, 0]
click at [206, 89] on span "2025 May. 8th - es-homepage" at bounding box center [180, 88] width 51 height 7
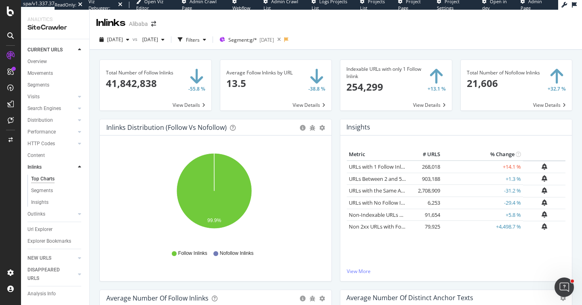
click at [369, 32] on div "2025 Aug. 6th vs 2025 May. 8th Filters Segment: g/* 2025-05-07" at bounding box center [336, 40] width 493 height 20
click at [123, 39] on span "[DATE]" at bounding box center [115, 39] width 16 height 7
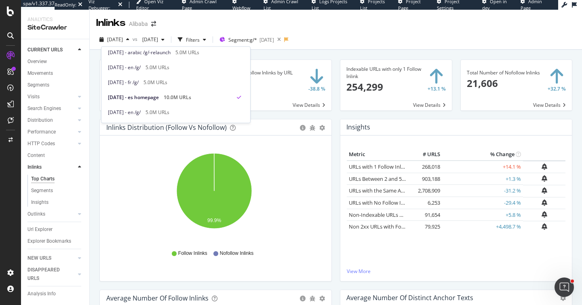
scroll to position [76, 0]
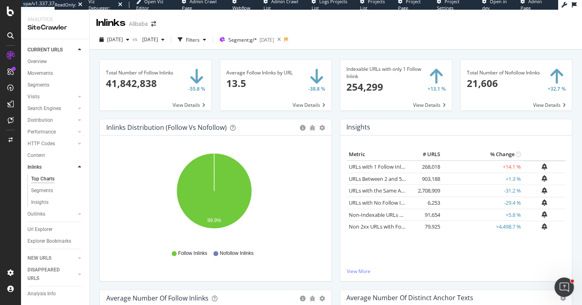
click at [379, 33] on div "2025 Aug. 6th vs 2025 May. 8th Filters Segment: g/* 2025-05-07" at bounding box center [336, 40] width 493 height 20
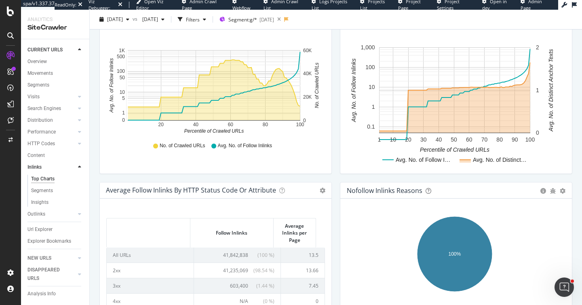
scroll to position [0, 0]
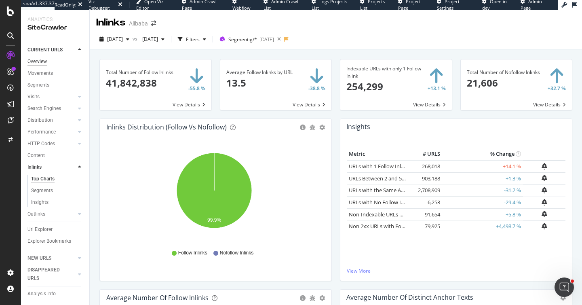
click at [47, 61] on div "Overview" at bounding box center [36, 61] width 19 height 8
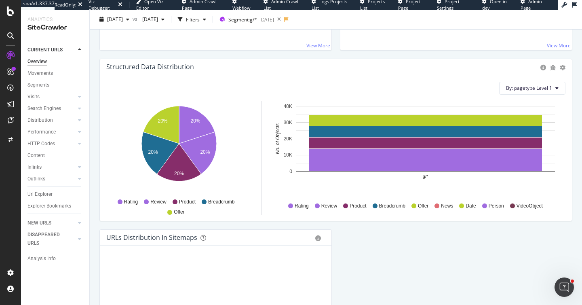
scroll to position [807, 0]
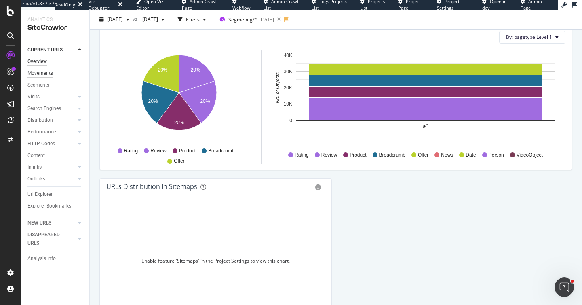
click at [48, 74] on div "Movements" at bounding box center [39, 73] width 25 height 8
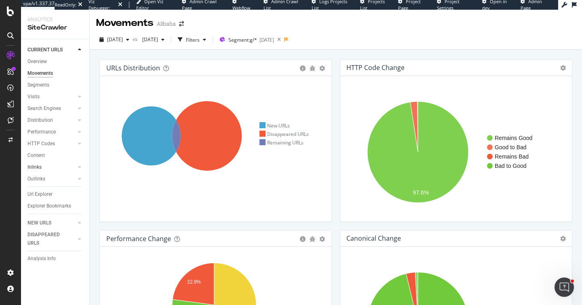
click at [42, 166] on link "Inlinks" at bounding box center [51, 167] width 48 height 8
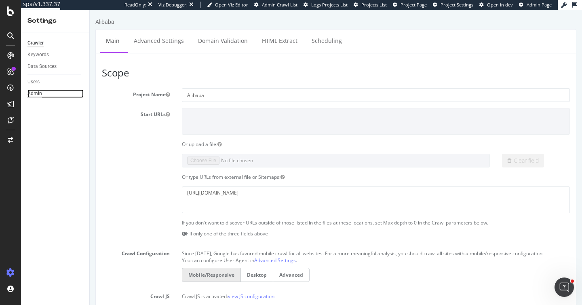
click at [32, 93] on div "Admin" at bounding box center [34, 93] width 15 height 8
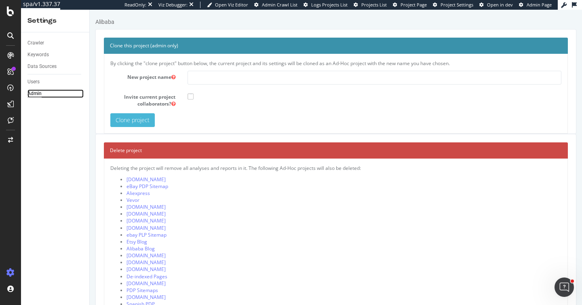
scroll to position [108, 0]
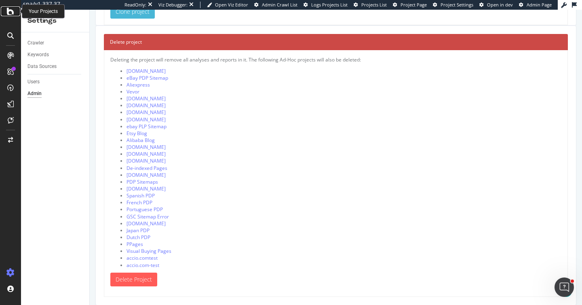
click at [8, 12] on icon at bounding box center [10, 11] width 7 height 10
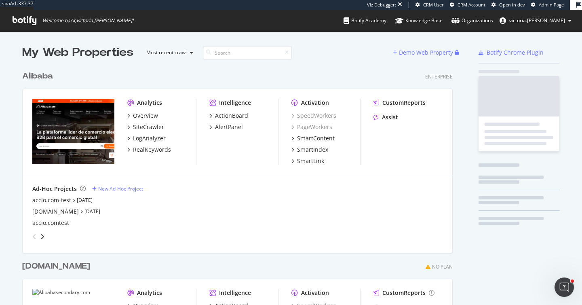
scroll to position [326, 431]
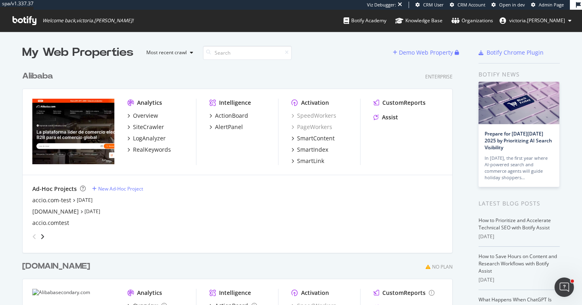
click at [546, 22] on span "victoria.[PERSON_NAME]" at bounding box center [538, 20] width 56 height 7
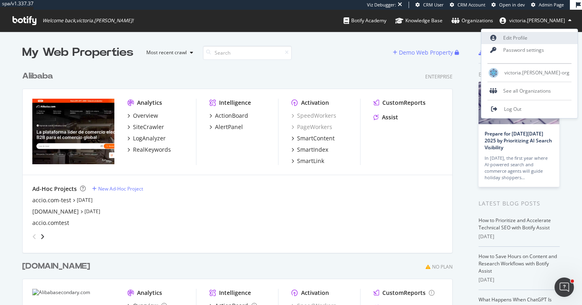
click at [538, 36] on link "Edit Profile" at bounding box center [530, 38] width 96 height 12
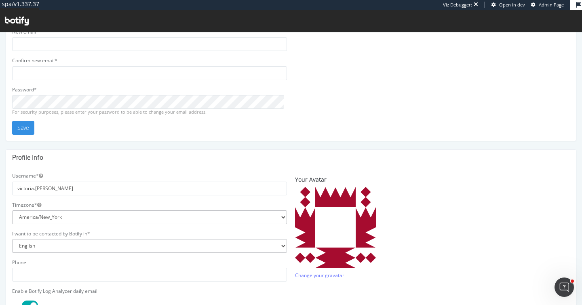
scroll to position [236, 0]
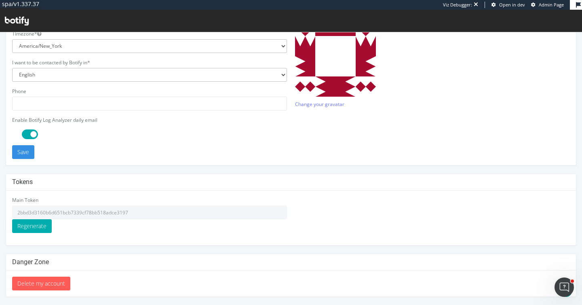
drag, startPoint x: 151, startPoint y: 212, endPoint x: 1, endPoint y: 212, distance: 150.0
click at [1, 212] on div "Email address Your current email is: [EMAIL_ADDRESS][PERSON_NAME][DOMAIN_NAME] …" at bounding box center [291, 54] width 582 height 484
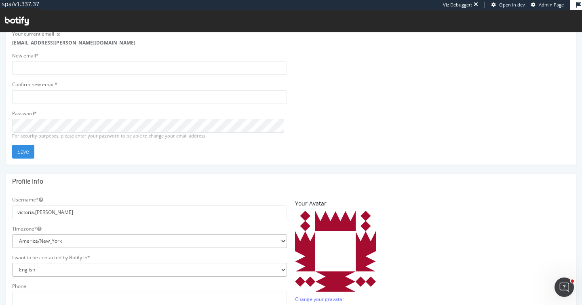
scroll to position [38, 0]
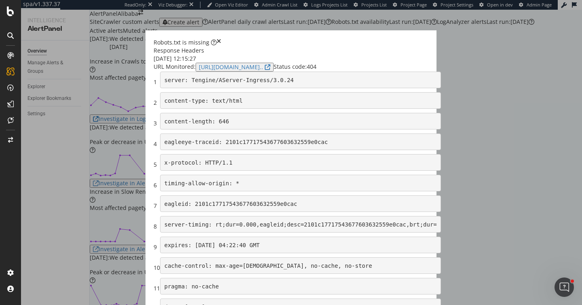
click at [429, 51] on div "Response Headers" at bounding box center [291, 51] width 275 height 8
click at [221, 38] on icon "times" at bounding box center [219, 42] width 4 height 8
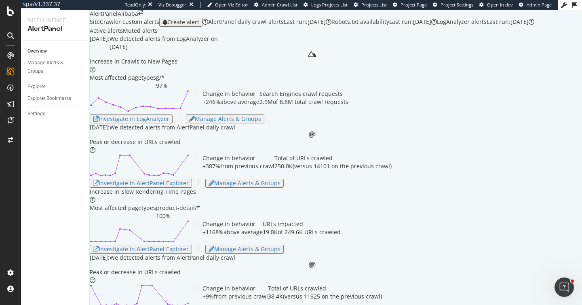
scroll to position [6239, 0]
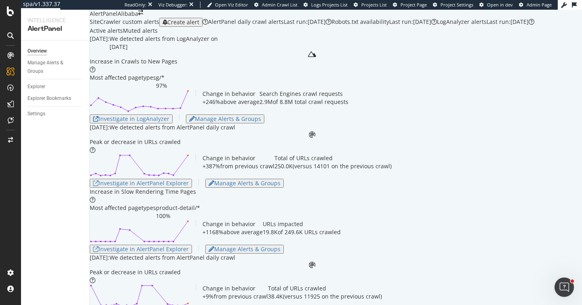
scroll to position [1772, 0]
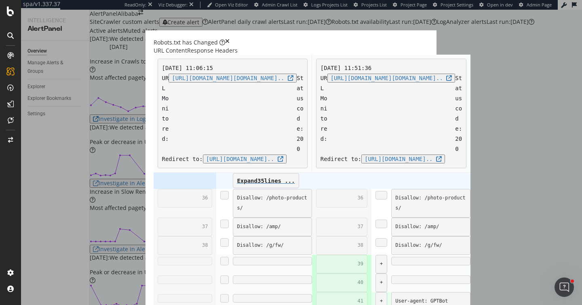
click at [230, 38] on icon "times" at bounding box center [227, 42] width 4 height 8
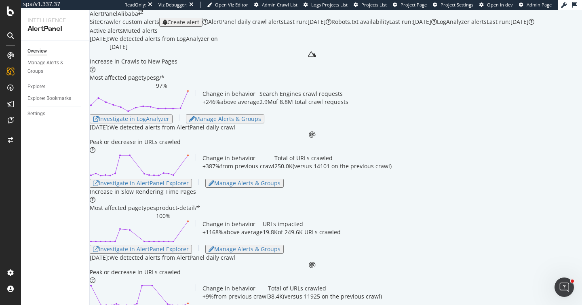
scroll to position [1332, 0]
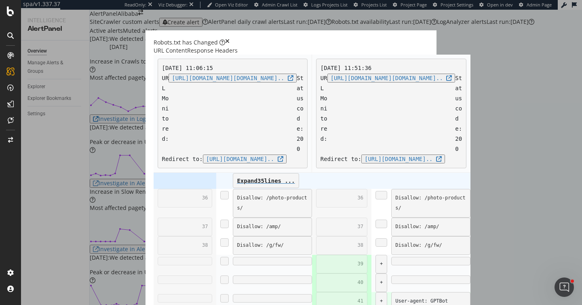
click at [429, 38] on div "Robots.txt has Changed" at bounding box center [291, 42] width 275 height 8
click at [230, 38] on icon "times" at bounding box center [227, 42] width 4 height 8
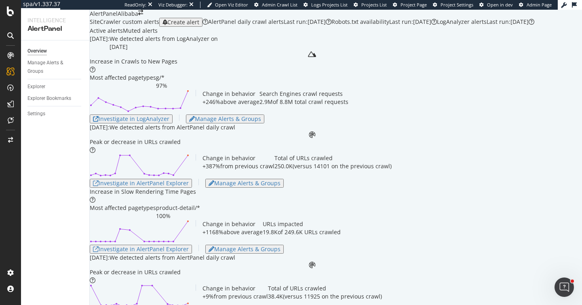
scroll to position [403, 0]
click at [52, 78] on div "RealKeywords" at bounding box center [37, 74] width 32 height 7
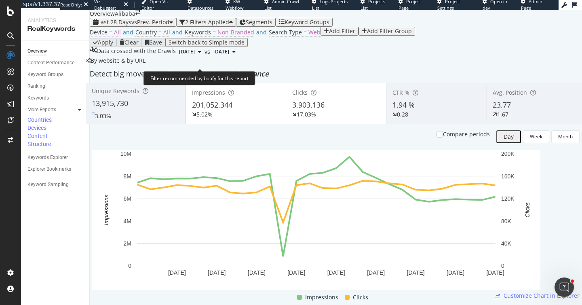
click at [121, 36] on span "All" at bounding box center [117, 32] width 7 height 8
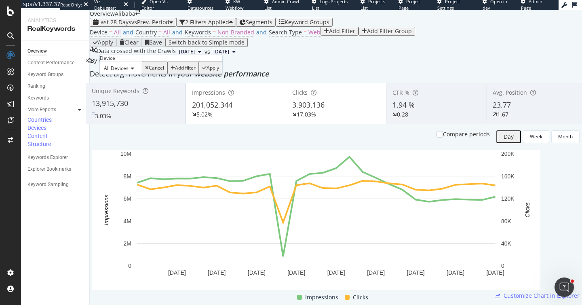
click at [121, 72] on span "All Devices" at bounding box center [116, 68] width 25 height 7
click at [135, 91] on div "Desktop" at bounding box center [120, 87] width 41 height 8
click at [201, 71] on div "Apply" at bounding box center [207, 68] width 13 height 6
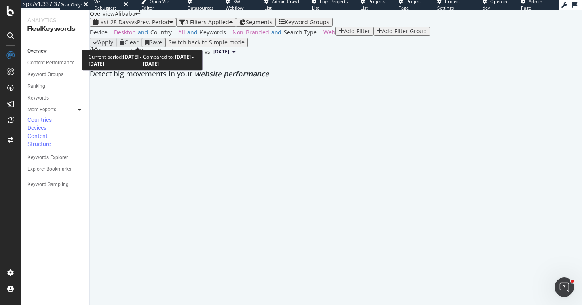
click at [159, 26] on span "vs Prev. Period" at bounding box center [150, 22] width 38 height 8
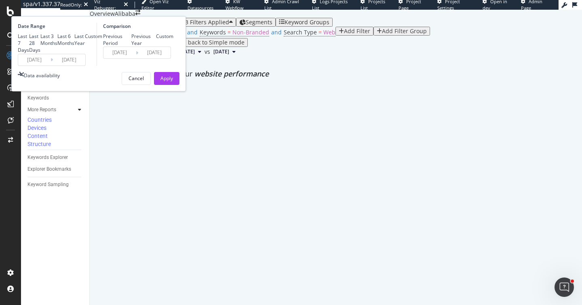
click at [57, 47] on div "Last 3 Months" at bounding box center [48, 40] width 17 height 14
type input "[DATE]"
click at [180, 85] on button "Apply" at bounding box center [166, 78] width 25 height 13
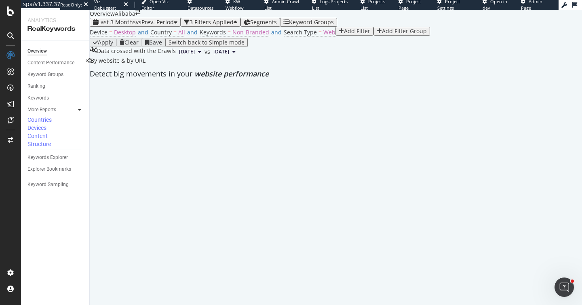
scroll to position [34, 0]
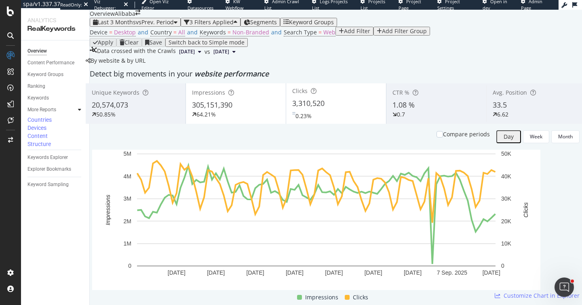
click at [253, 110] on div "305,151,390" at bounding box center [236, 105] width 88 height 11
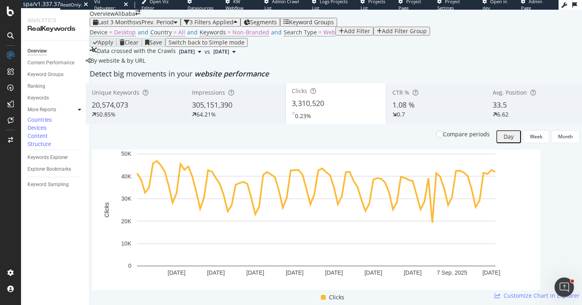
click at [276, 19] on span "Segments" at bounding box center [263, 22] width 27 height 8
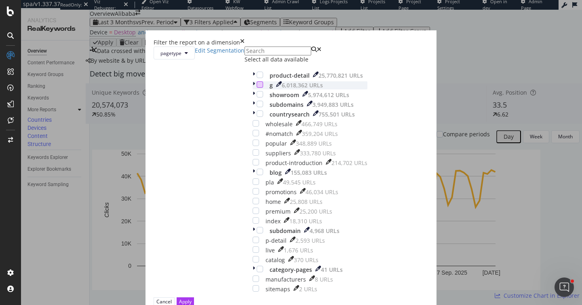
click at [257, 88] on div "modal" at bounding box center [260, 84] width 6 height 6
click at [192, 298] on div "Apply" at bounding box center [185, 301] width 13 height 7
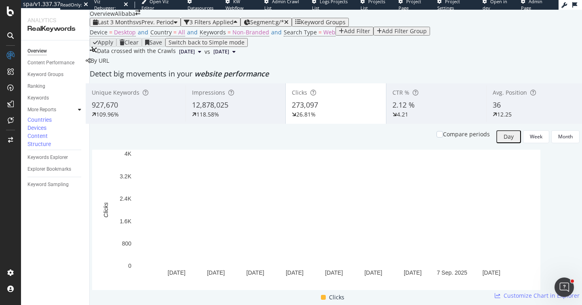
scroll to position [63, 0]
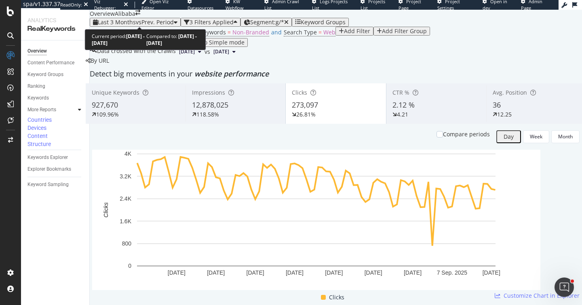
click at [153, 22] on span "vs Prev. Period" at bounding box center [155, 22] width 38 height 8
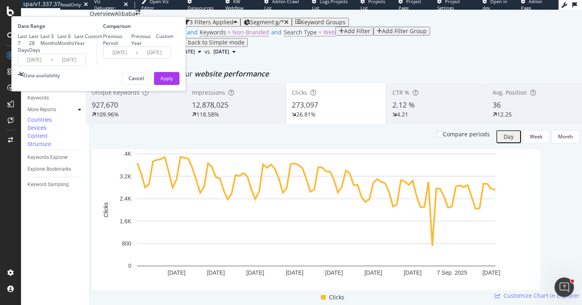
click at [74, 47] on div "Last 6 Months" at bounding box center [65, 40] width 17 height 14
type input "[DATE]"
click at [180, 85] on button "Apply" at bounding box center [166, 78] width 25 height 13
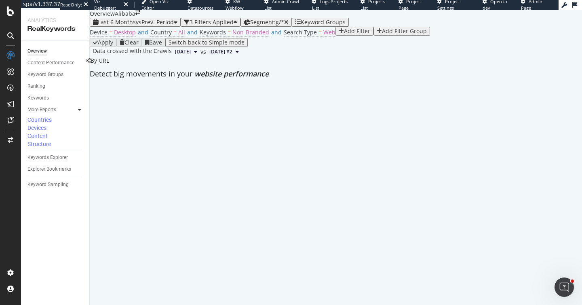
click at [344, 34] on div "Add Filter" at bounding box center [357, 31] width 26 height 6
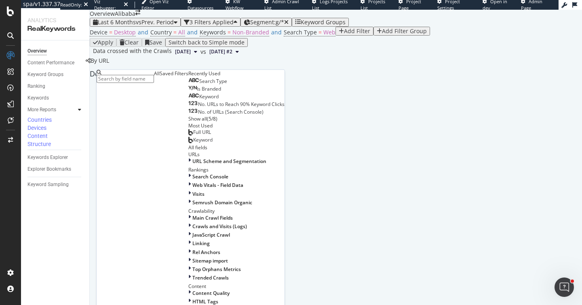
click at [160, 77] on div "Saved Filters" at bounding box center [174, 73] width 29 height 7
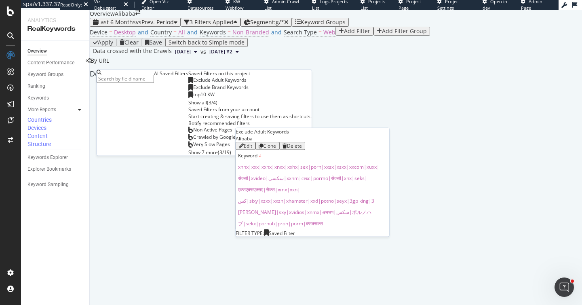
click at [193, 83] on span "Exclude Adult Keywords" at bounding box center [219, 79] width 53 height 7
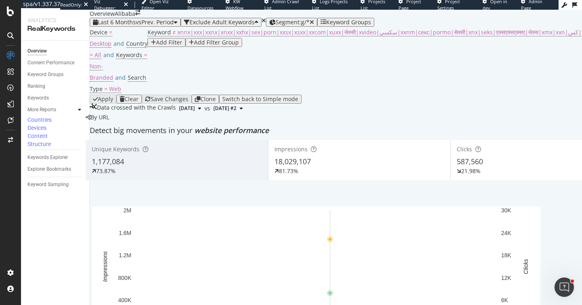
scroll to position [66, 0]
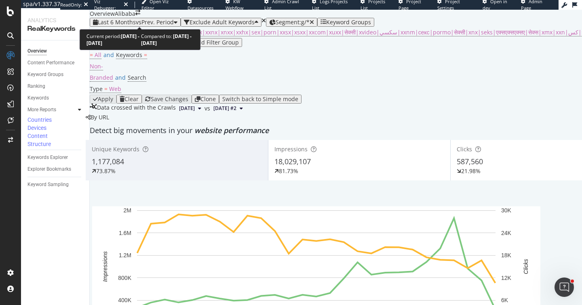
click at [150, 19] on span "vs Prev. Period" at bounding box center [155, 22] width 38 height 8
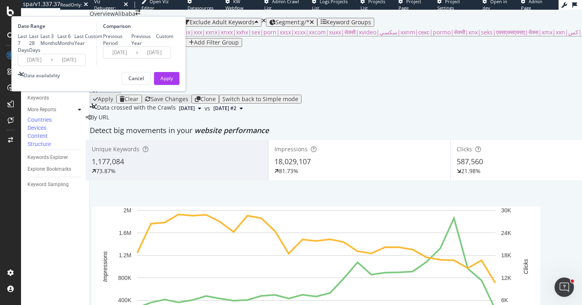
click at [461, 42] on div "Device = Desktop and Country = All and Keywords = Non-Branded and Search Type =…" at bounding box center [542, 61] width 904 height 68
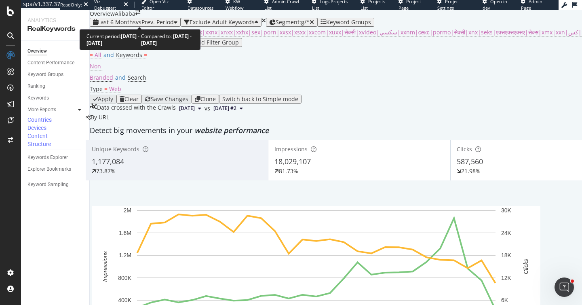
click at [136, 19] on span "Last 6 Months" at bounding box center [117, 22] width 38 height 8
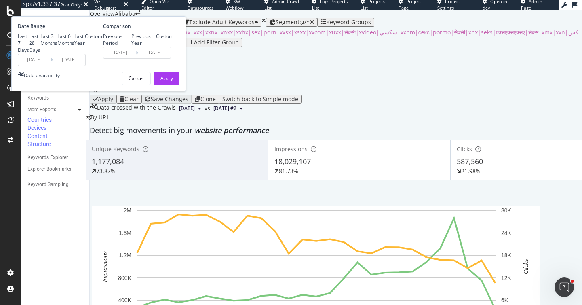
click at [57, 47] on div "Last 3 Months" at bounding box center [48, 40] width 17 height 14
type input "[DATE]"
click at [173, 82] on div "Apply" at bounding box center [167, 78] width 13 height 7
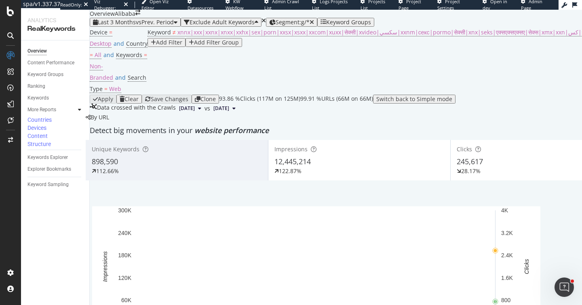
scroll to position [55, 0]
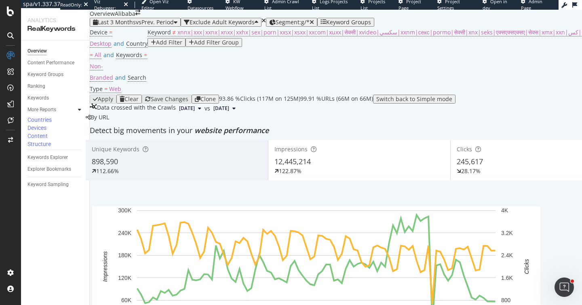
click at [275, 156] on span "12,445,214" at bounding box center [293, 161] width 36 height 10
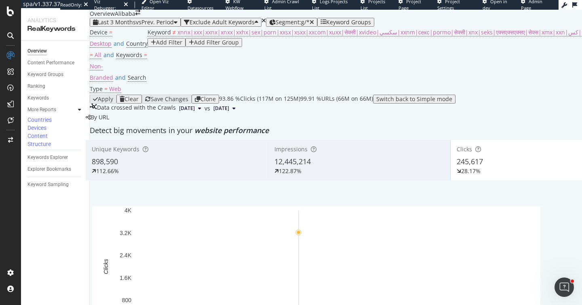
scroll to position [954, 0]
